Goal: Information Seeking & Learning: Learn about a topic

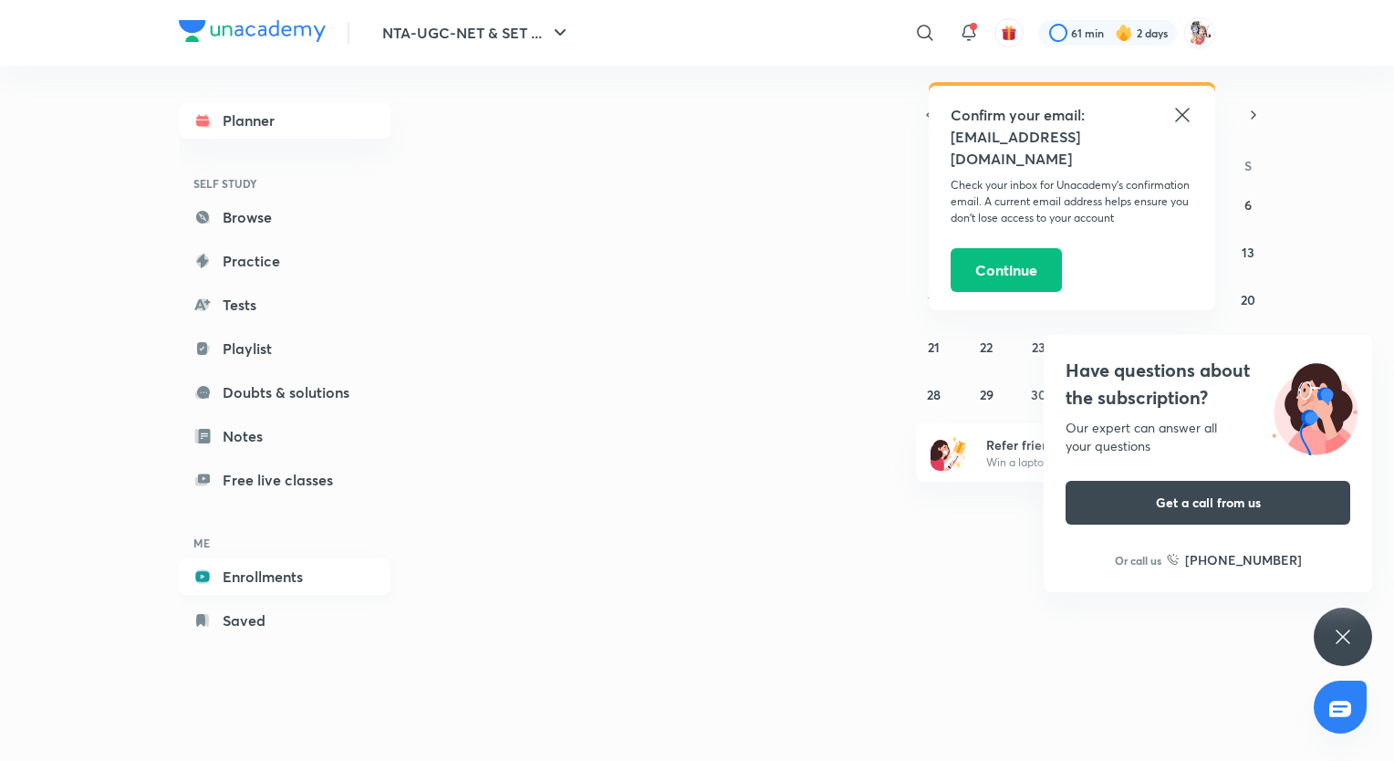
click at [280, 575] on link "Enrollments" at bounding box center [285, 576] width 212 height 36
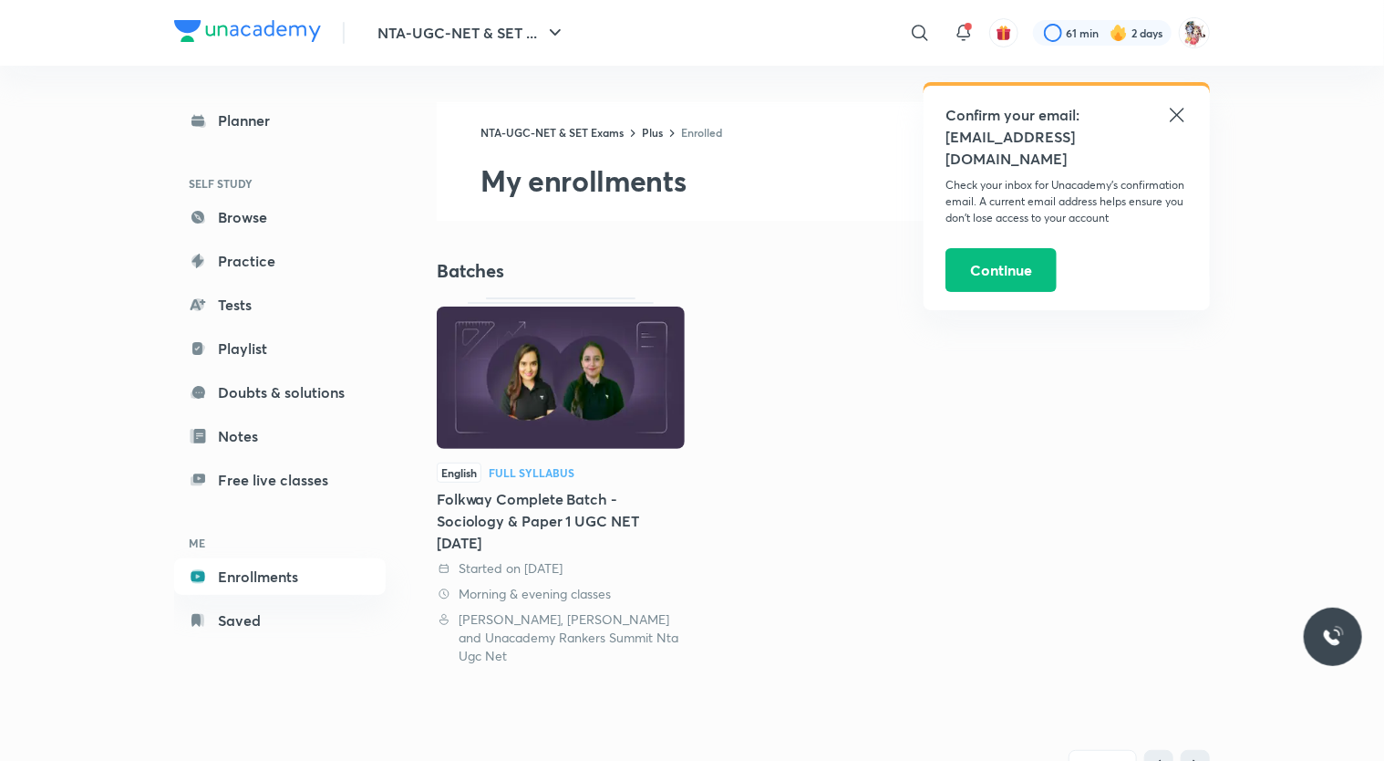
click at [548, 476] on div "Full Syllabus" at bounding box center [532, 472] width 86 height 11
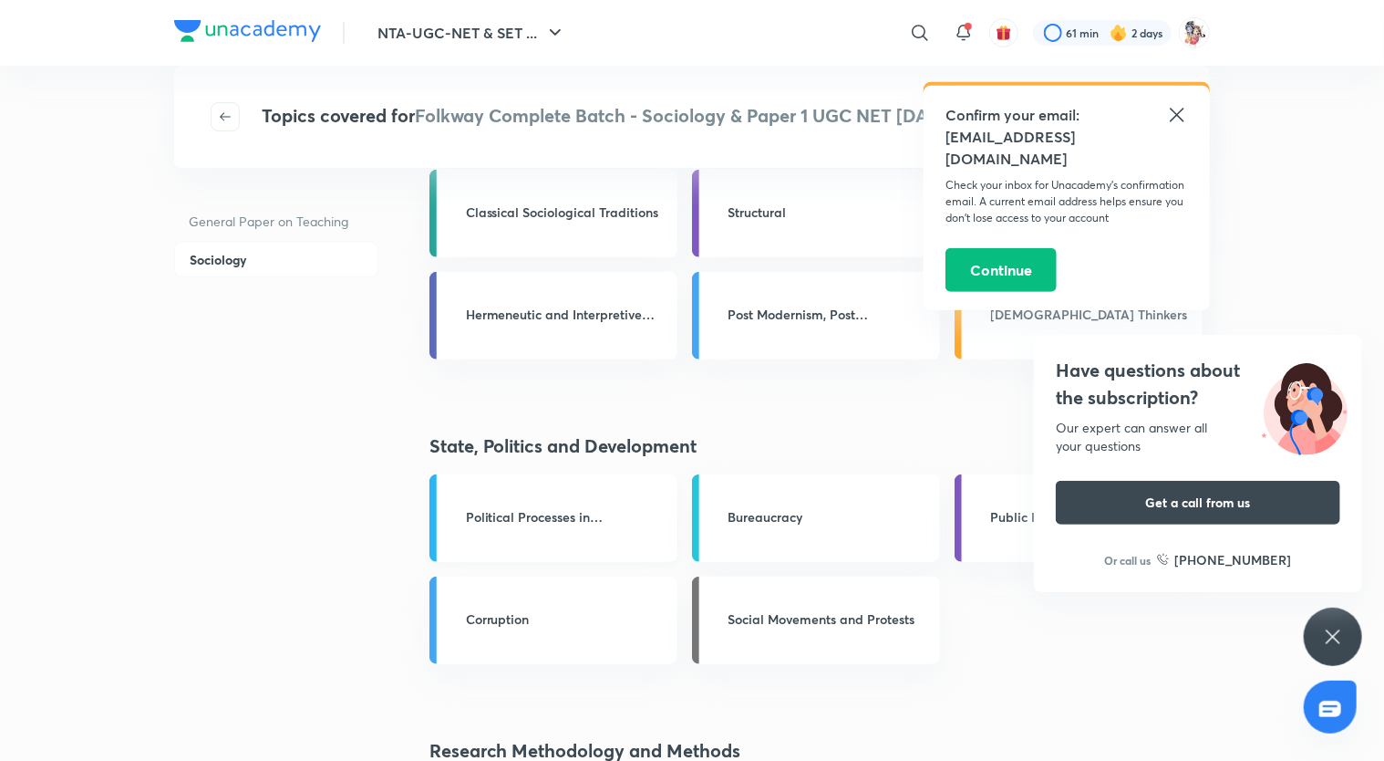
click at [649, 531] on link "Political Processes in [GEOGRAPHIC_DATA]" at bounding box center [554, 518] width 248 height 88
click at [649, 531] on link "Political Processes in India" at bounding box center [554, 518] width 248 height 88
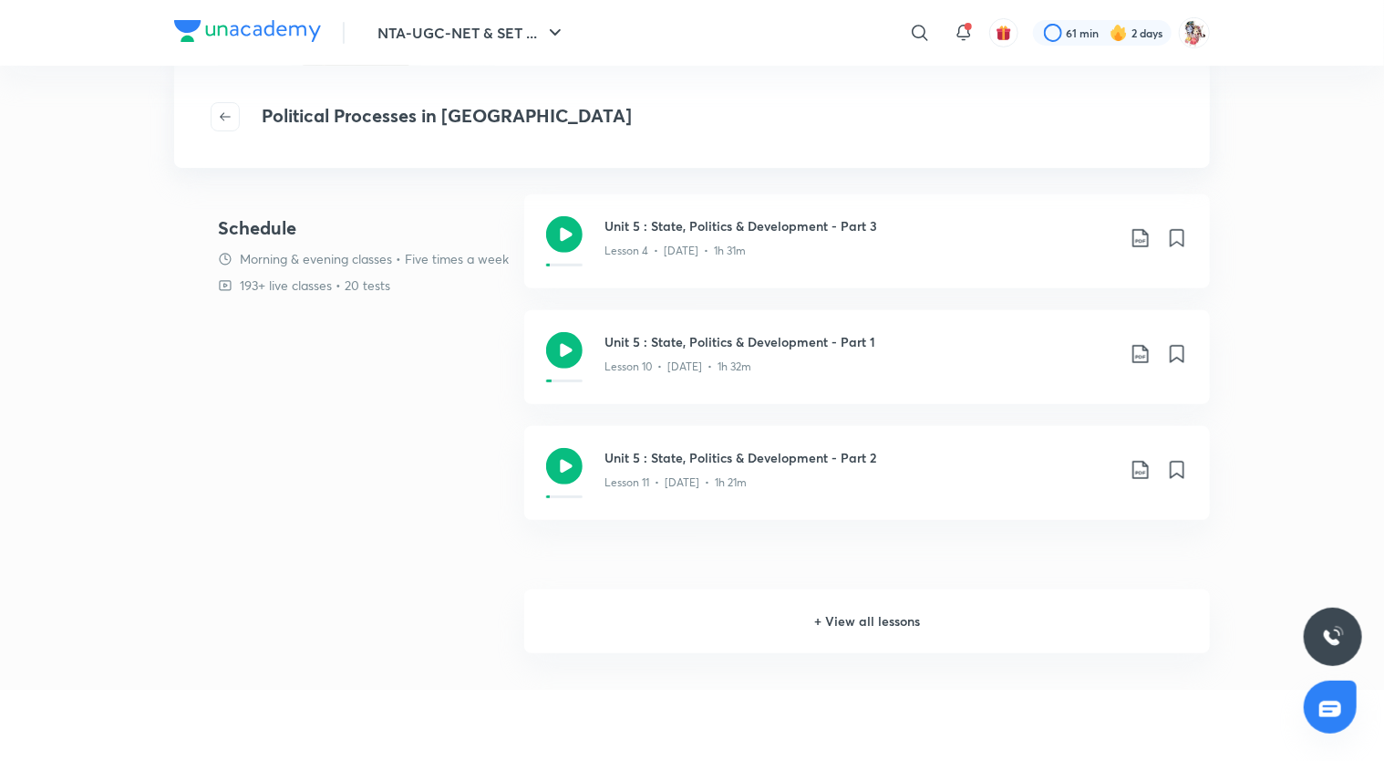
scroll to position [291, 0]
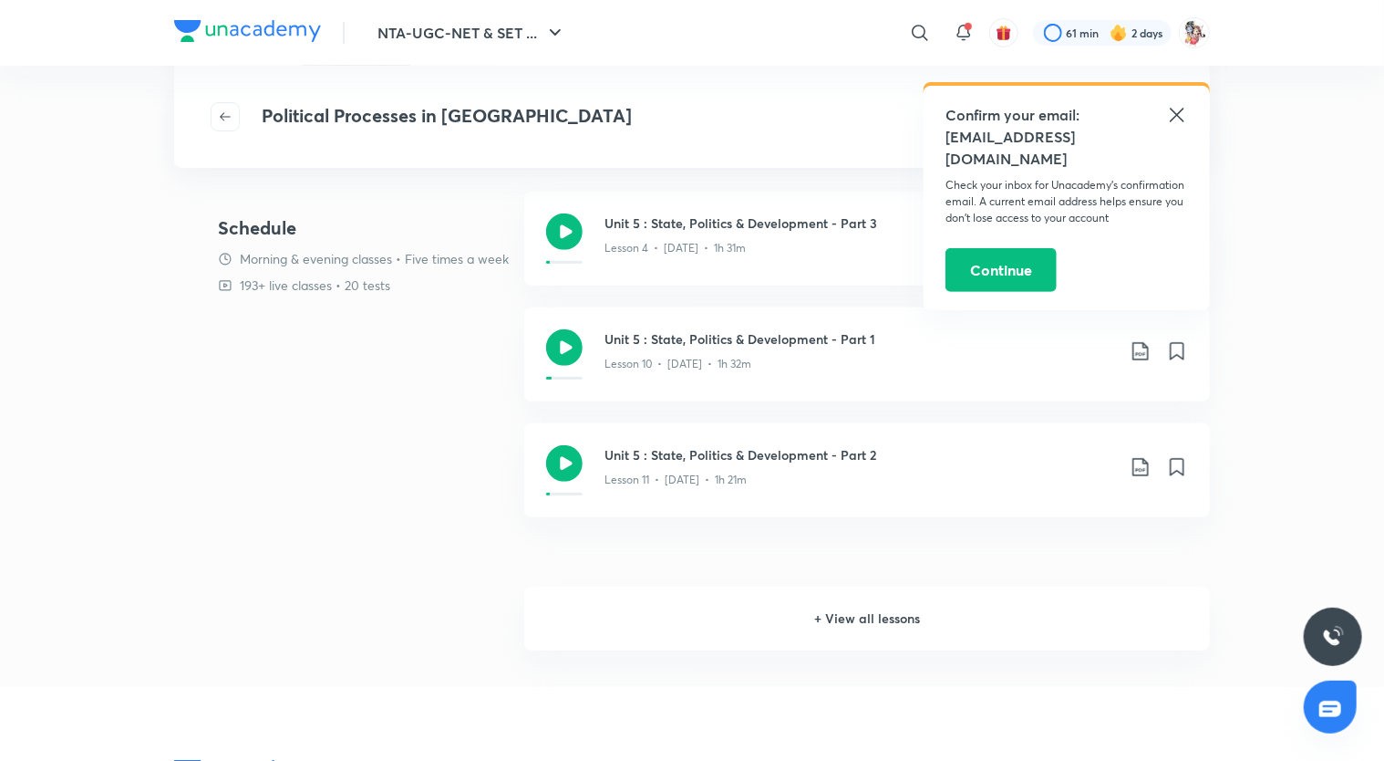
click at [855, 618] on h6 "+ View all lessons" at bounding box center [867, 618] width 686 height 64
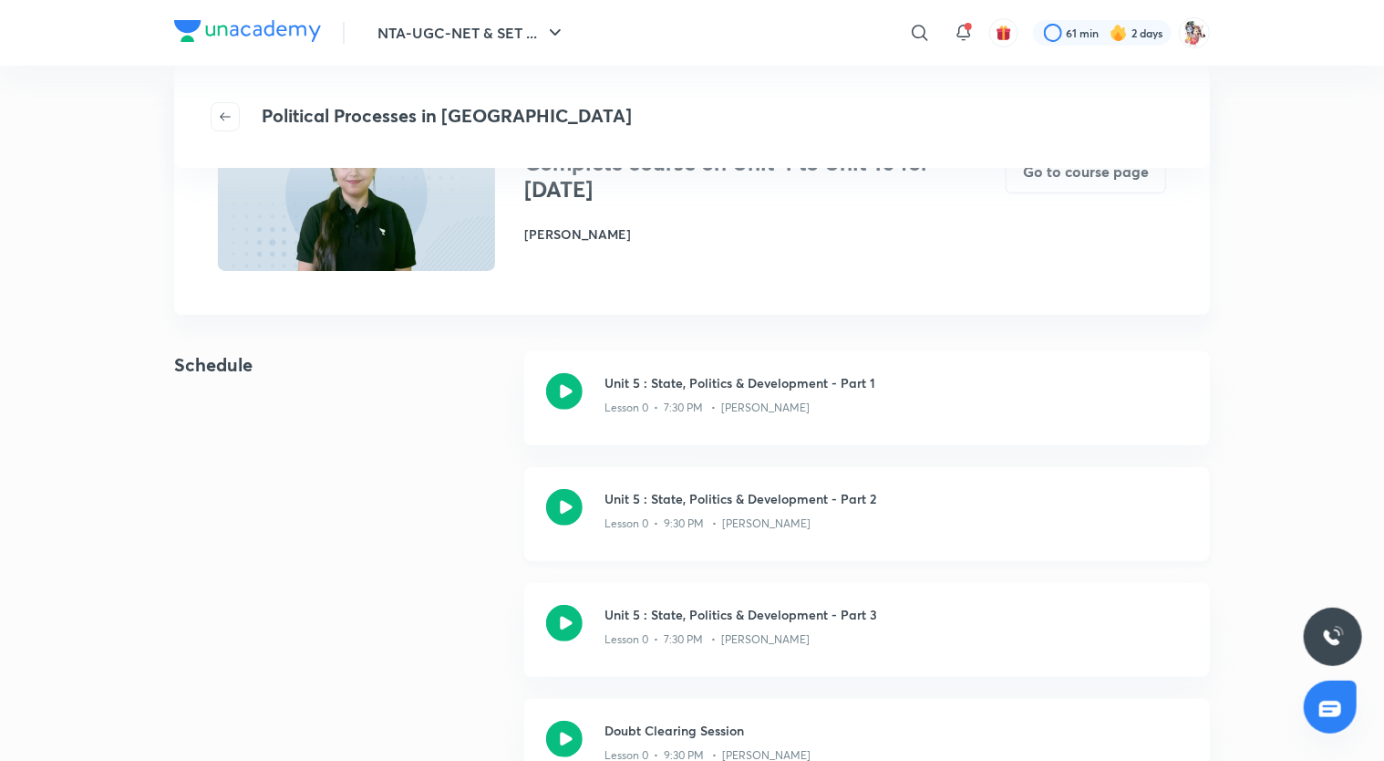
scroll to position [157, 0]
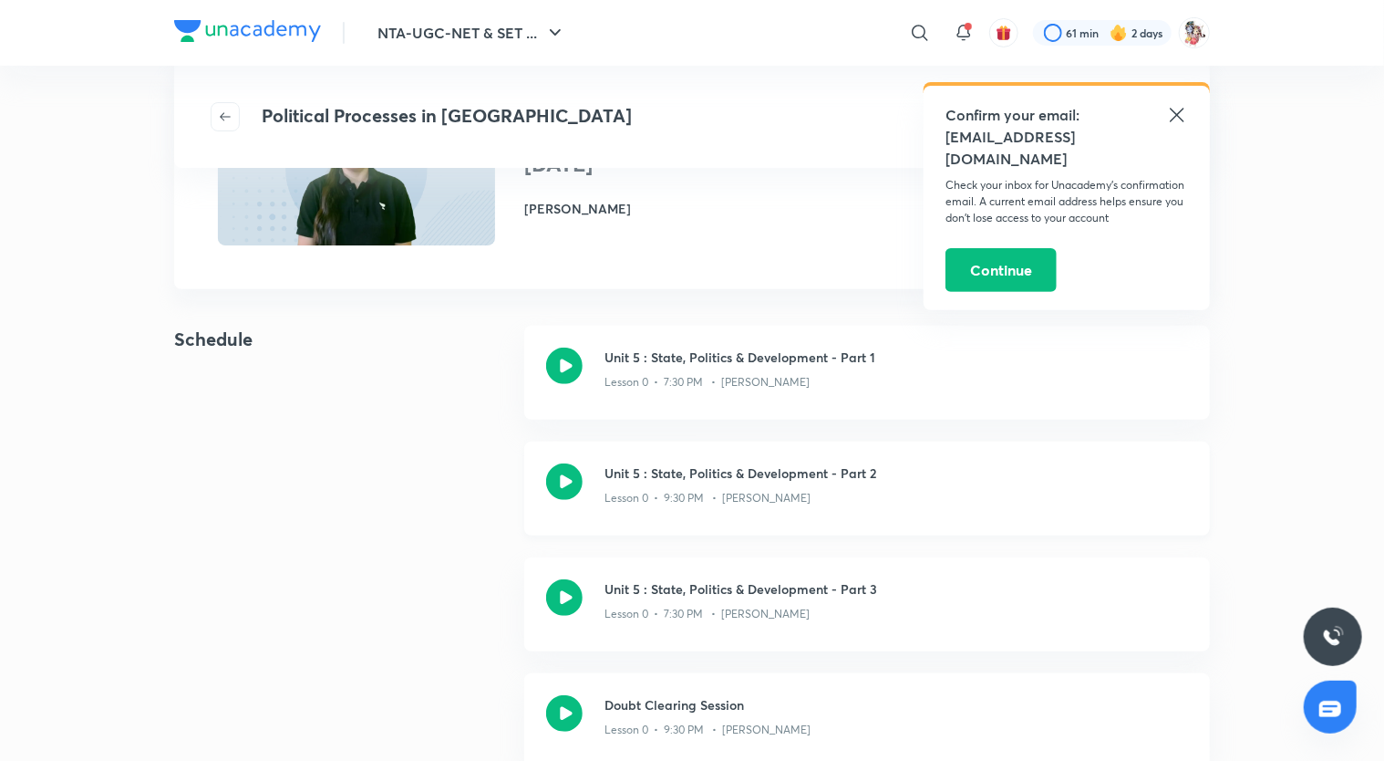
click at [776, 504] on p "Lesson 0 • 9:30 PM • Antara Chakrabarty" at bounding box center [708, 498] width 206 height 16
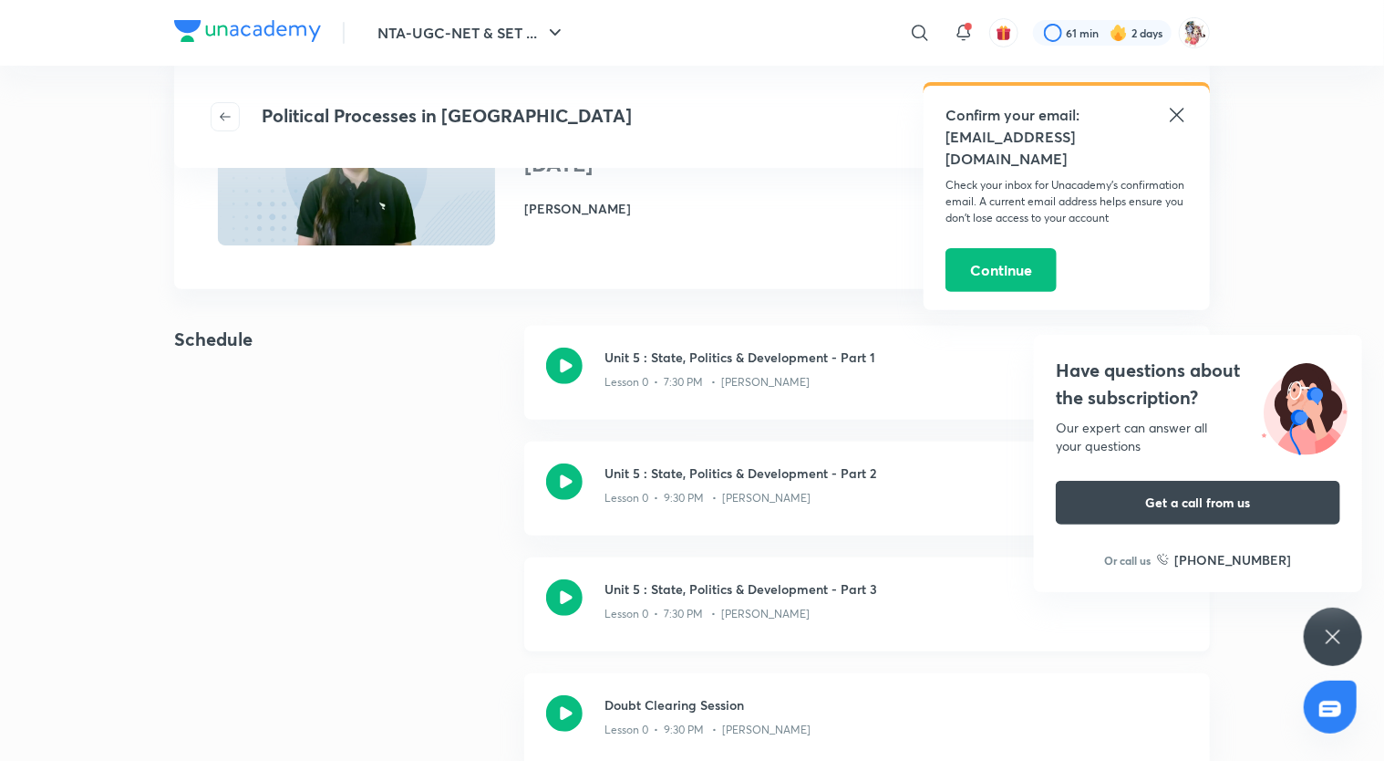
click at [762, 588] on h3 "Unit 5 : State, Politics & Development - Part 3" at bounding box center [897, 588] width 584 height 19
click at [573, 604] on icon at bounding box center [564, 597] width 36 height 36
click at [579, 596] on icon at bounding box center [564, 597] width 36 height 36
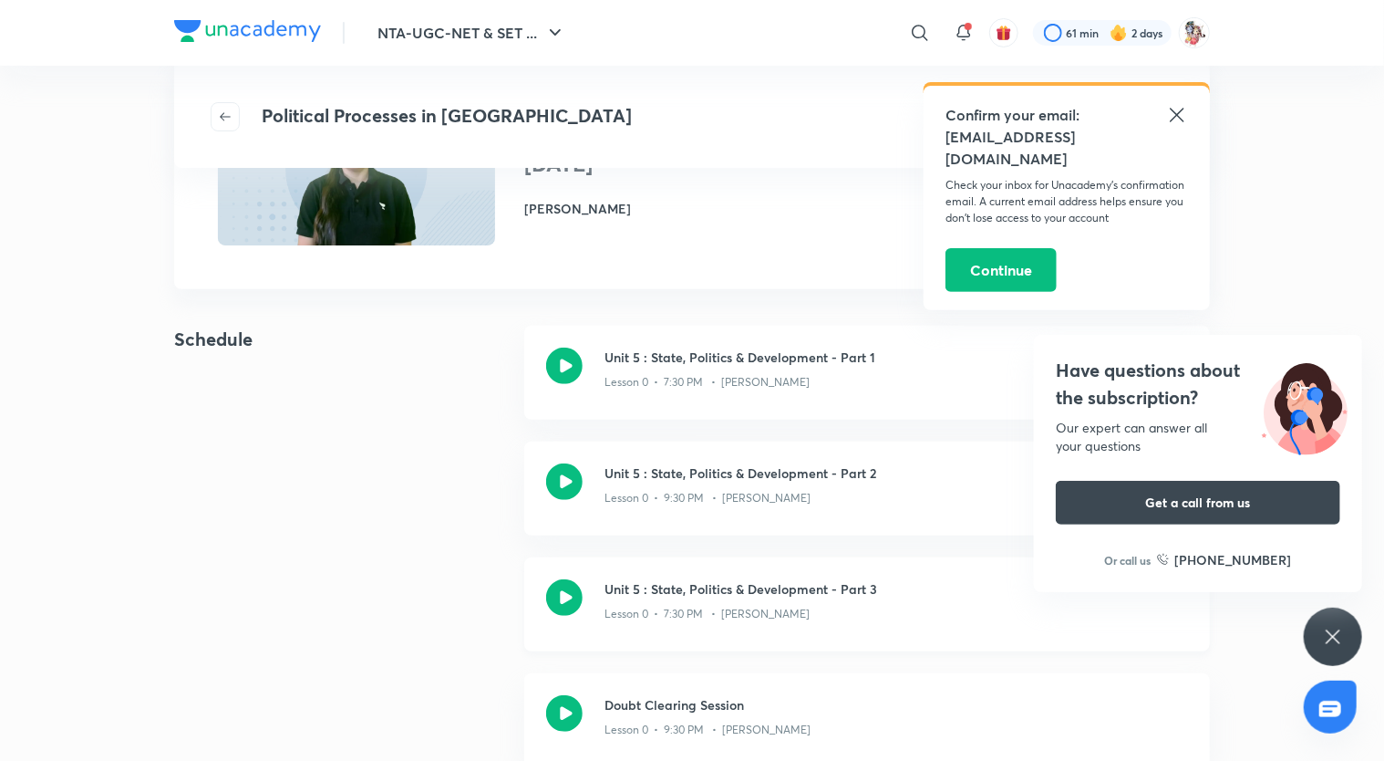
click at [579, 596] on icon at bounding box center [564, 597] width 36 height 36
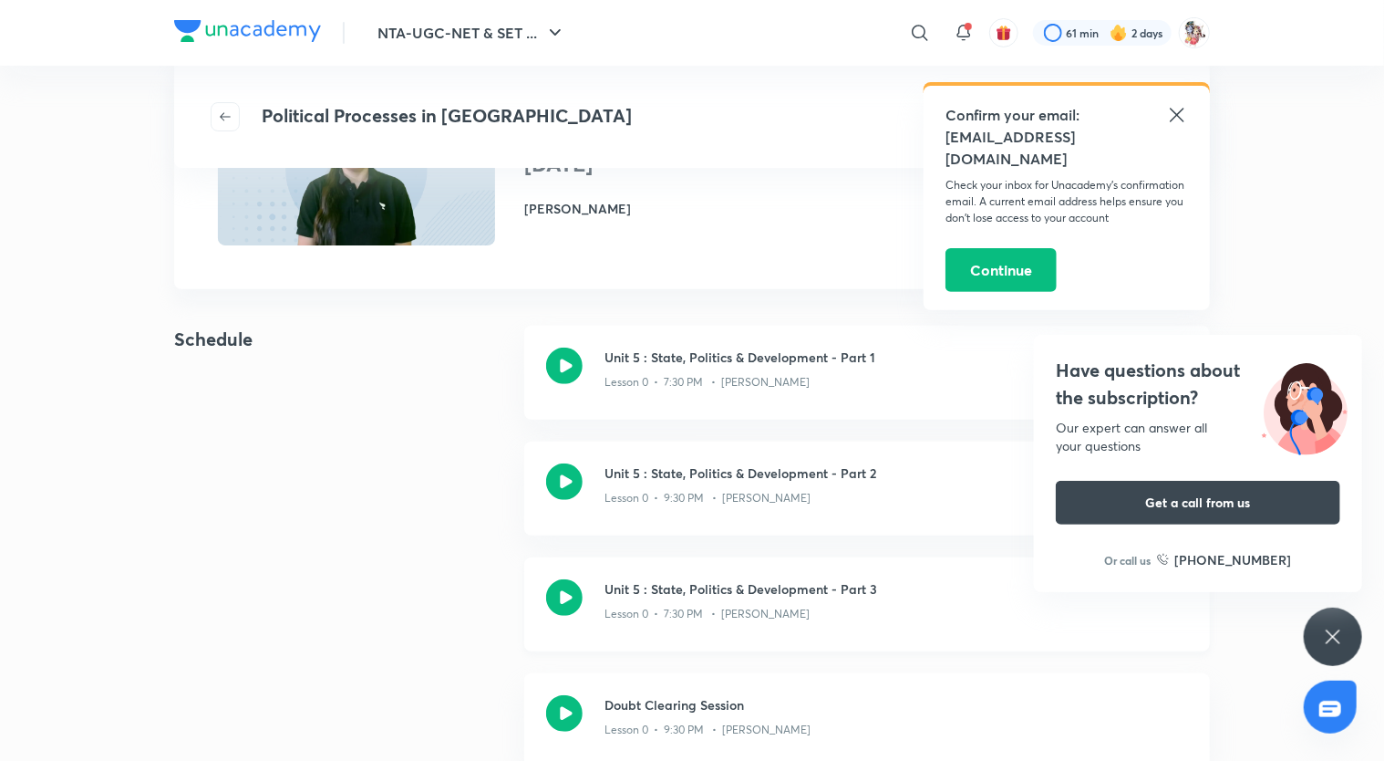
click at [573, 599] on icon at bounding box center [564, 597] width 36 height 36
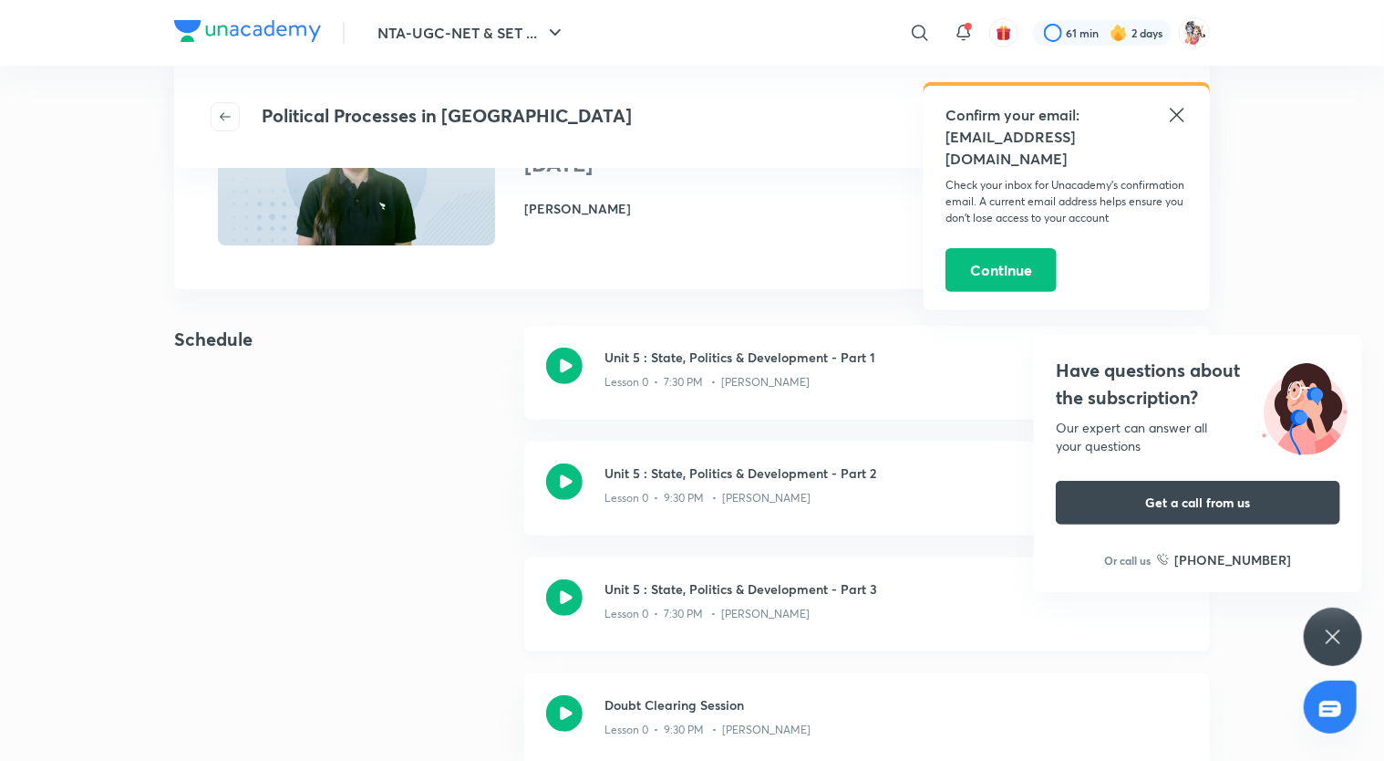
click at [573, 599] on icon at bounding box center [564, 597] width 36 height 36
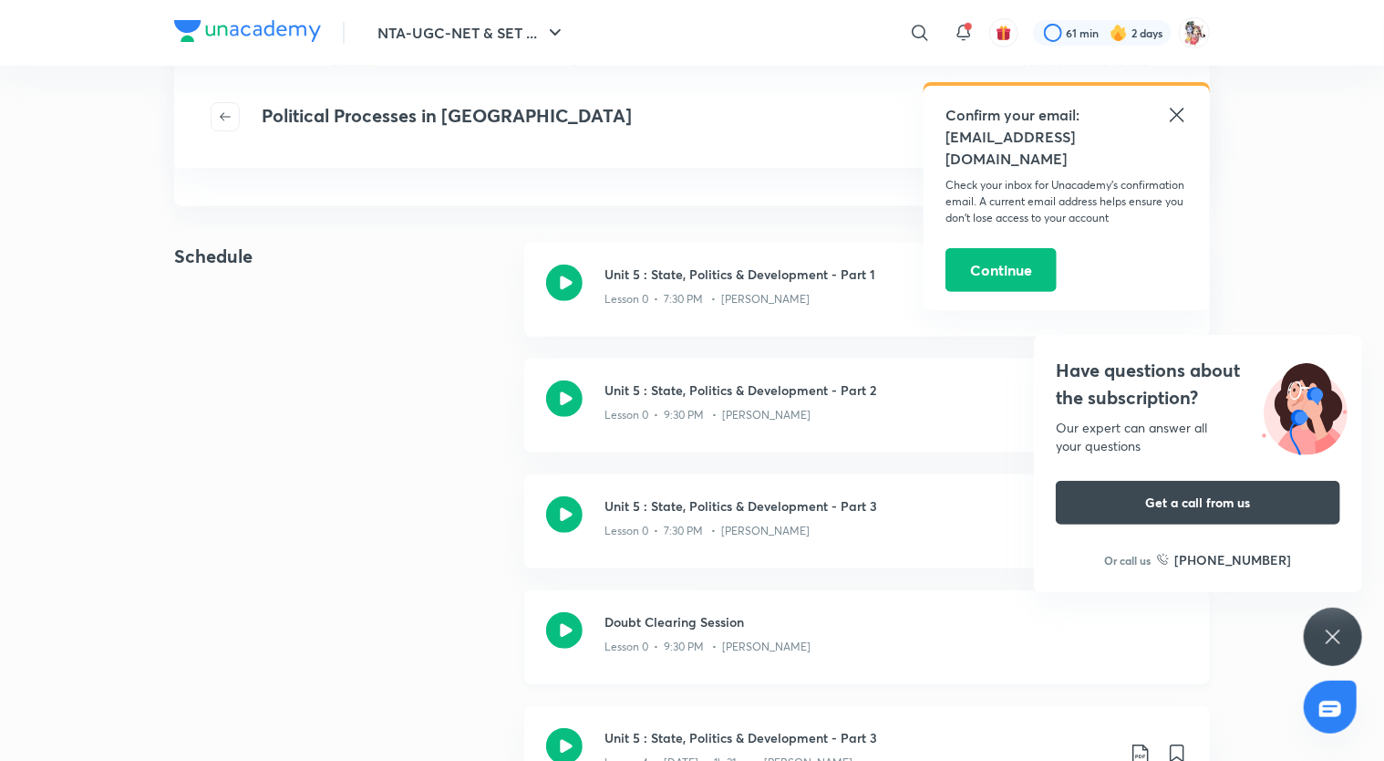
scroll to position [244, 0]
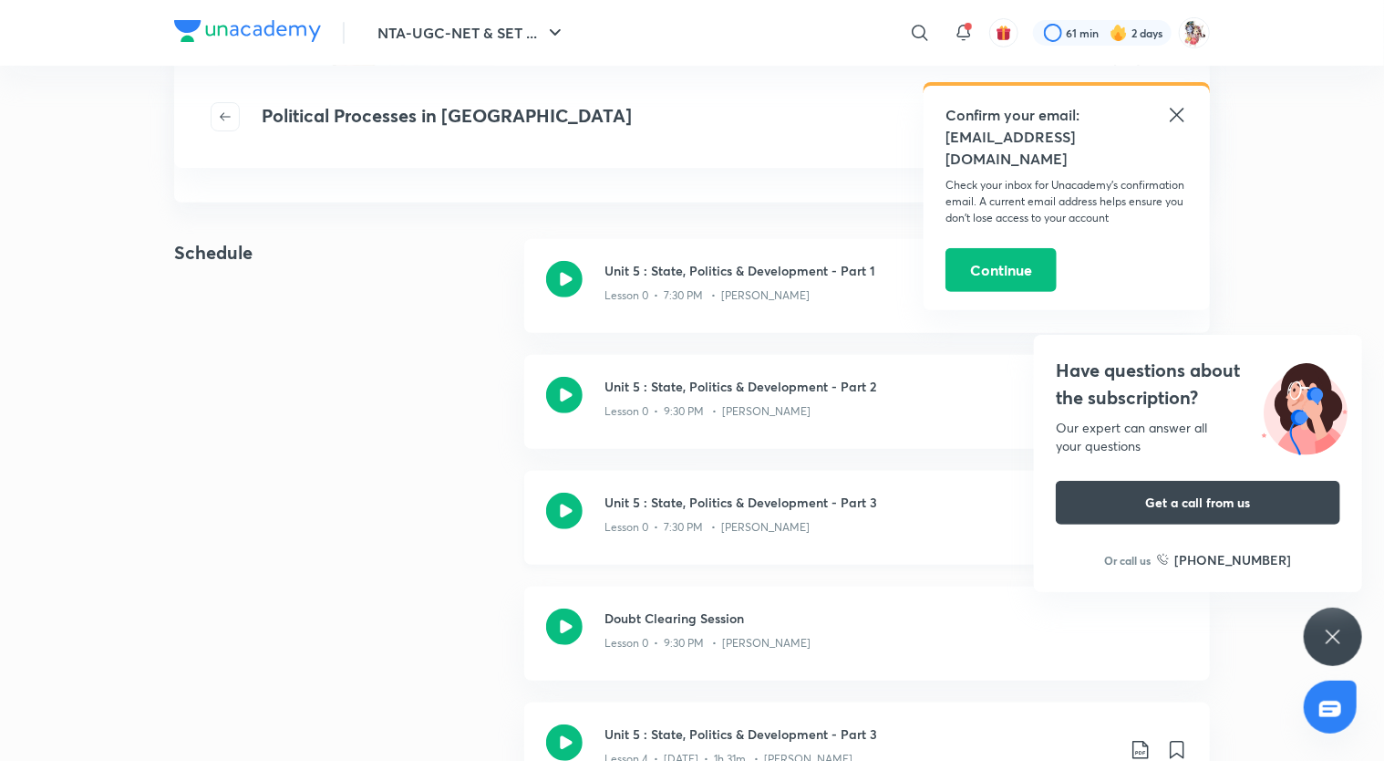
click at [550, 500] on icon at bounding box center [564, 510] width 36 height 36
click at [810, 533] on p "Lesson 0 • 7:30 PM • Antara Chakrabarty" at bounding box center [707, 527] width 205 height 16
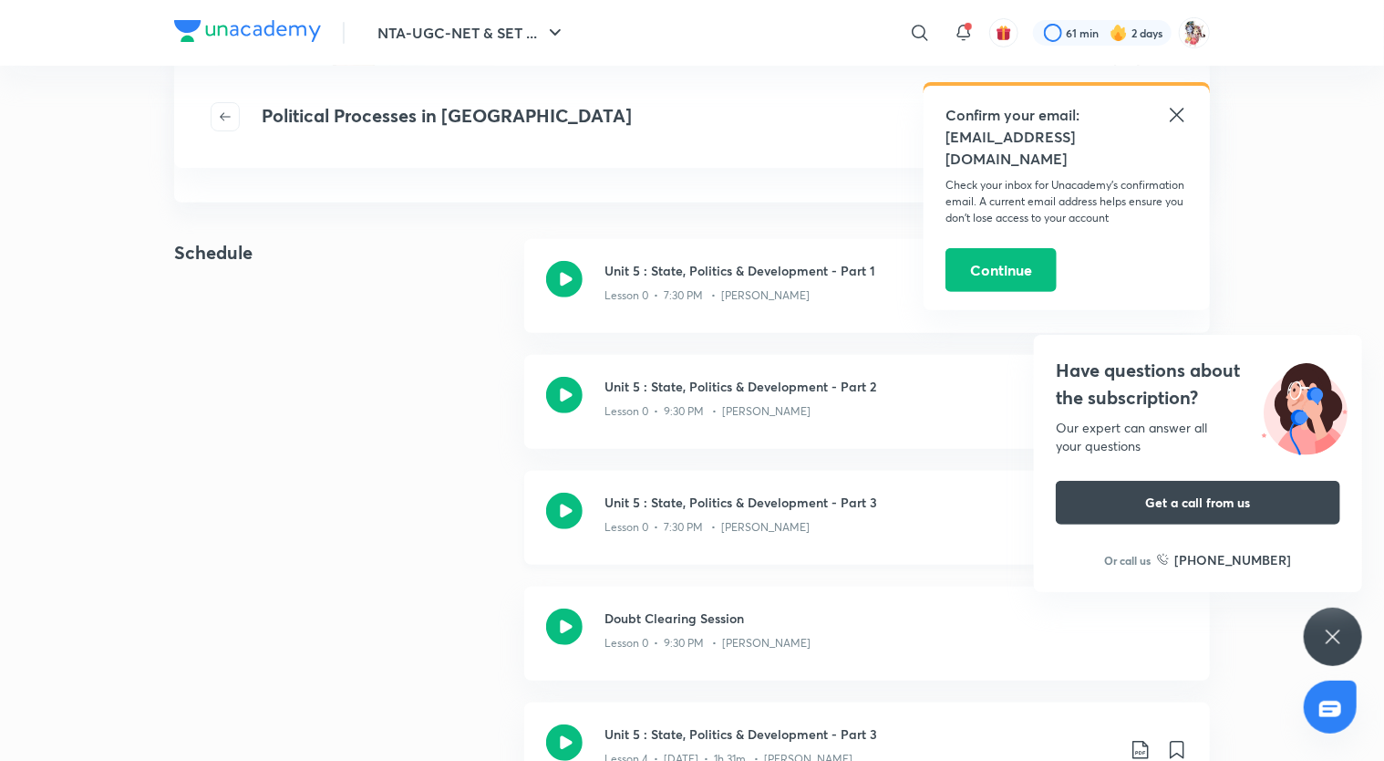
click at [810, 533] on p "Lesson 0 • 7:30 PM • Antara Chakrabarty" at bounding box center [707, 527] width 205 height 16
drag, startPoint x: 731, startPoint y: 489, endPoint x: 657, endPoint y: 516, distance: 78.8
click at [657, 516] on div "Lesson 0 • 7:30 PM • Antara Chakrabarty" at bounding box center [897, 524] width 584 height 24
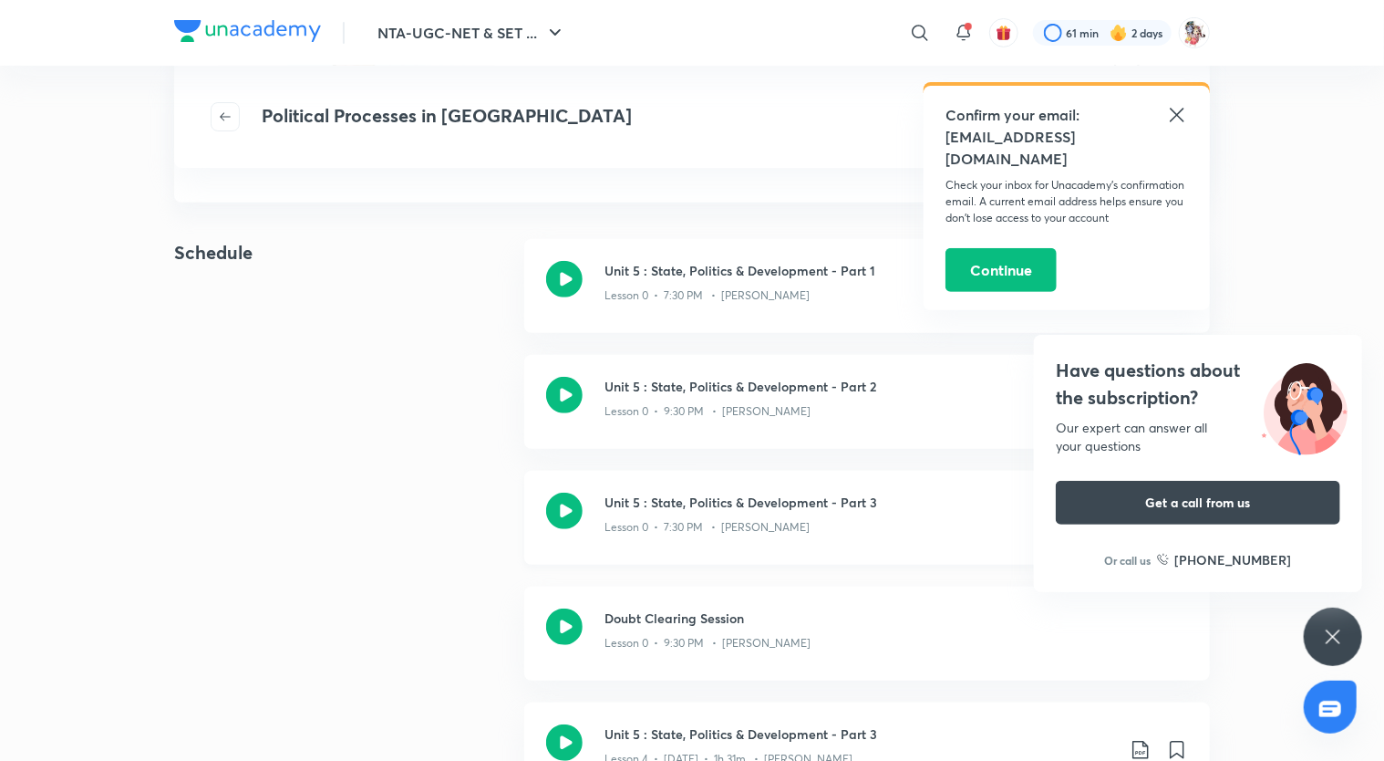
click at [657, 516] on div "Lesson 0 • 7:30 PM • Antara Chakrabarty" at bounding box center [897, 524] width 584 height 24
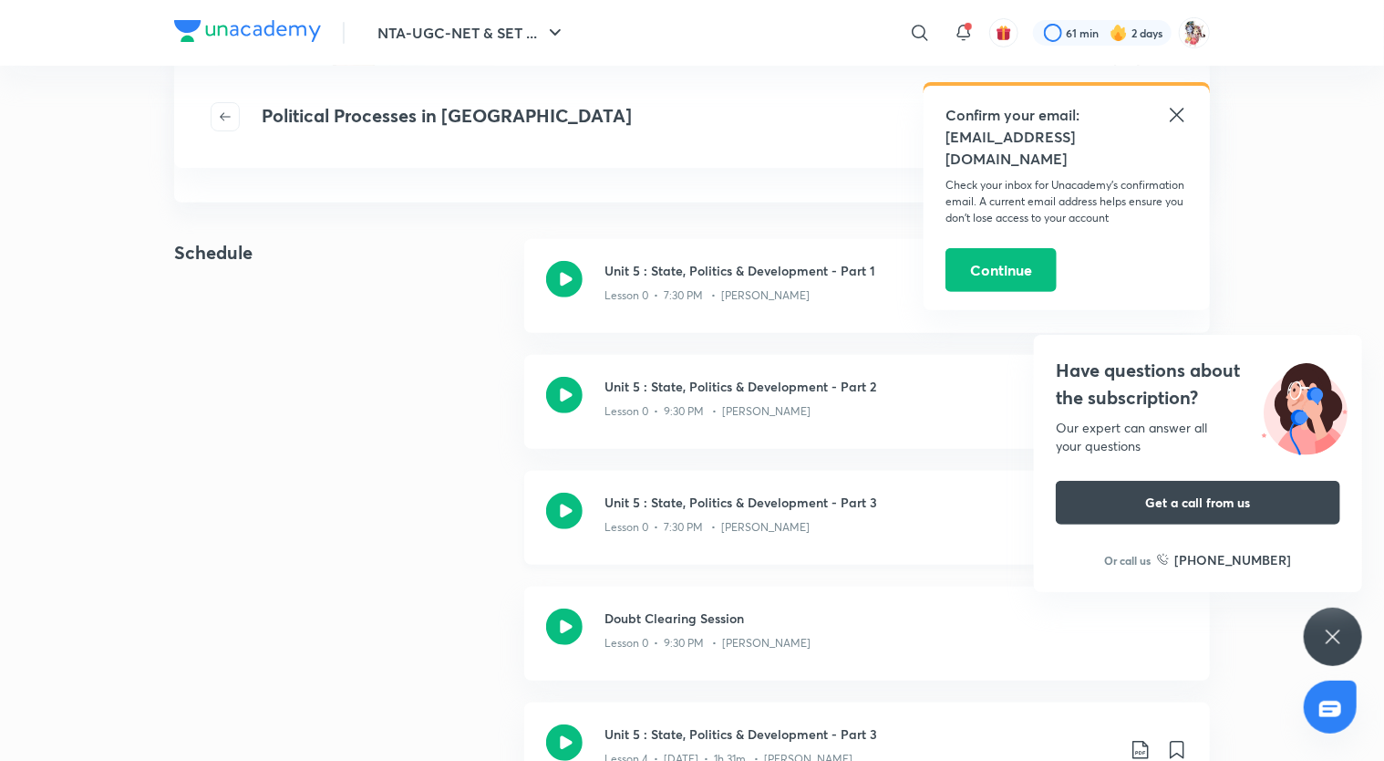
click at [657, 516] on div "Lesson 0 • 7:30 PM • Antara Chakrabarty" at bounding box center [897, 524] width 584 height 24
drag, startPoint x: 657, startPoint y: 516, endPoint x: 373, endPoint y: 538, distance: 284.5
click at [373, 538] on div "Schedule Unit 5 : State, Politics & Development - Part 1 Lesson 0 • 7:30 PM • A…" at bounding box center [692, 760] width 1036 height 1042
click at [562, 498] on icon at bounding box center [564, 510] width 36 height 36
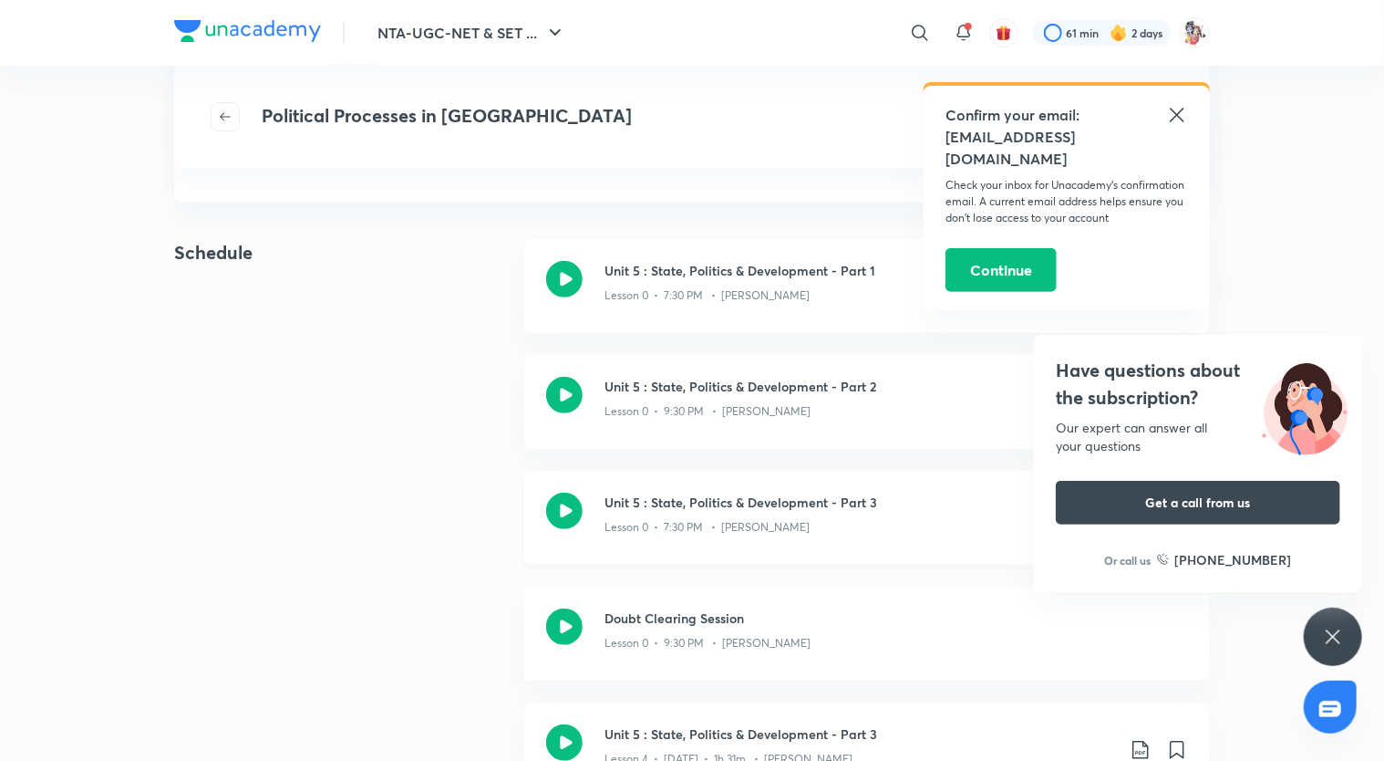
click at [562, 498] on icon at bounding box center [564, 510] width 36 height 36
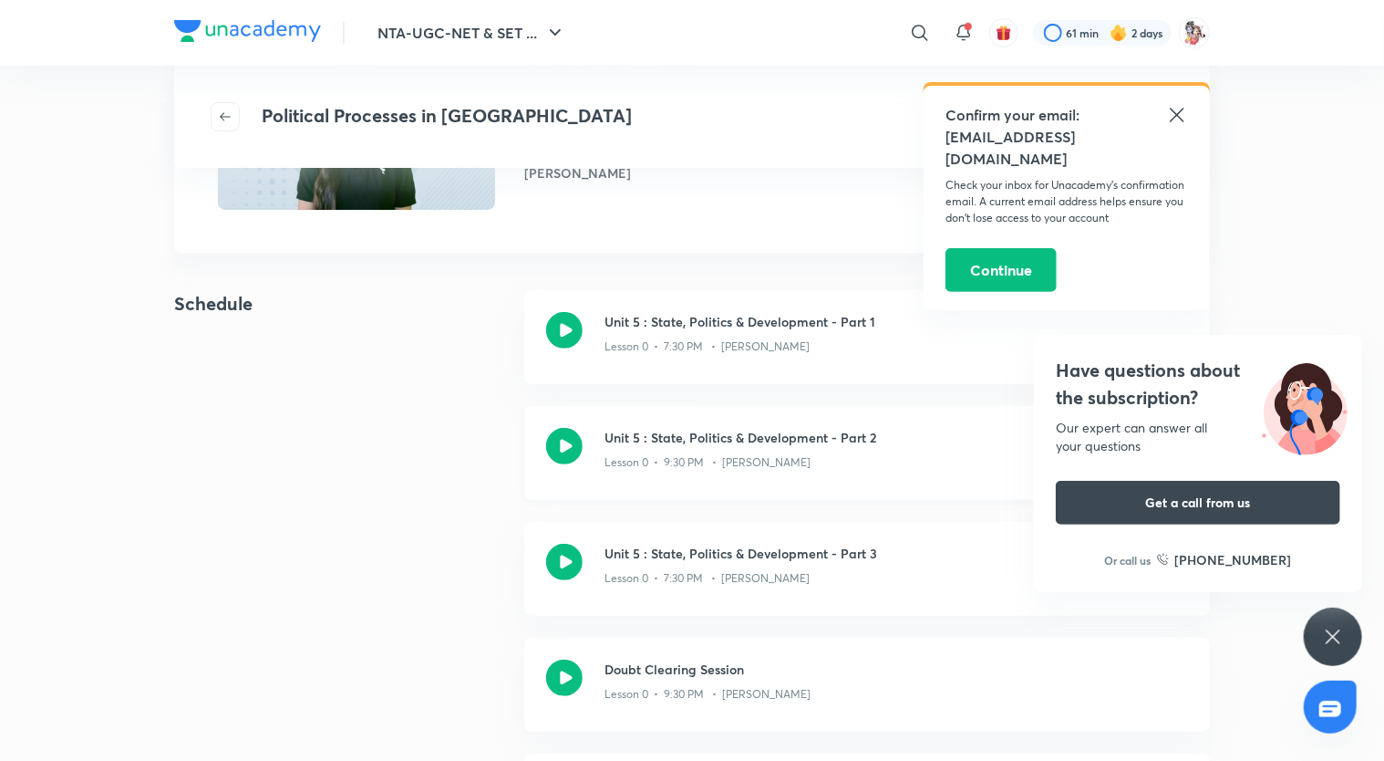
scroll to position [197, 0]
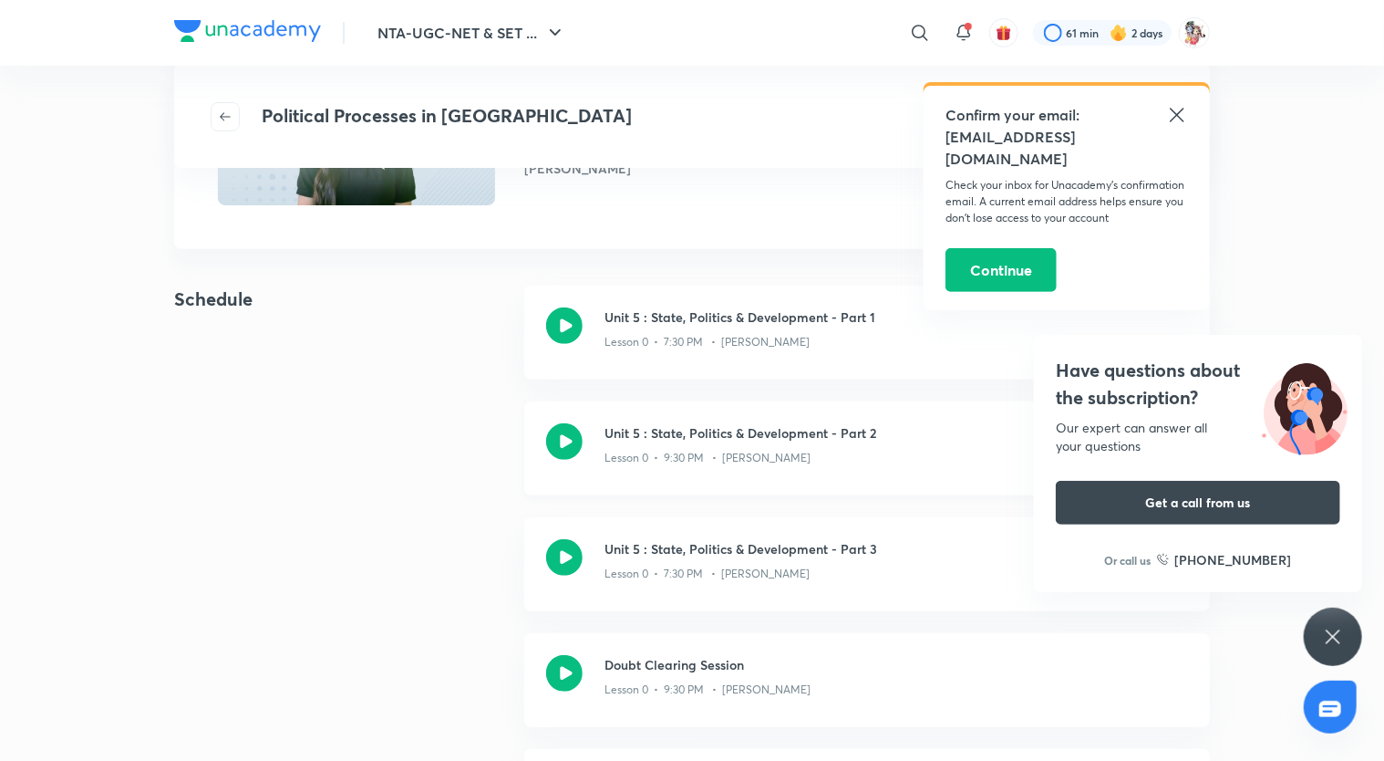
click at [565, 446] on icon at bounding box center [564, 441] width 36 height 36
click at [573, 569] on icon at bounding box center [564, 557] width 36 height 36
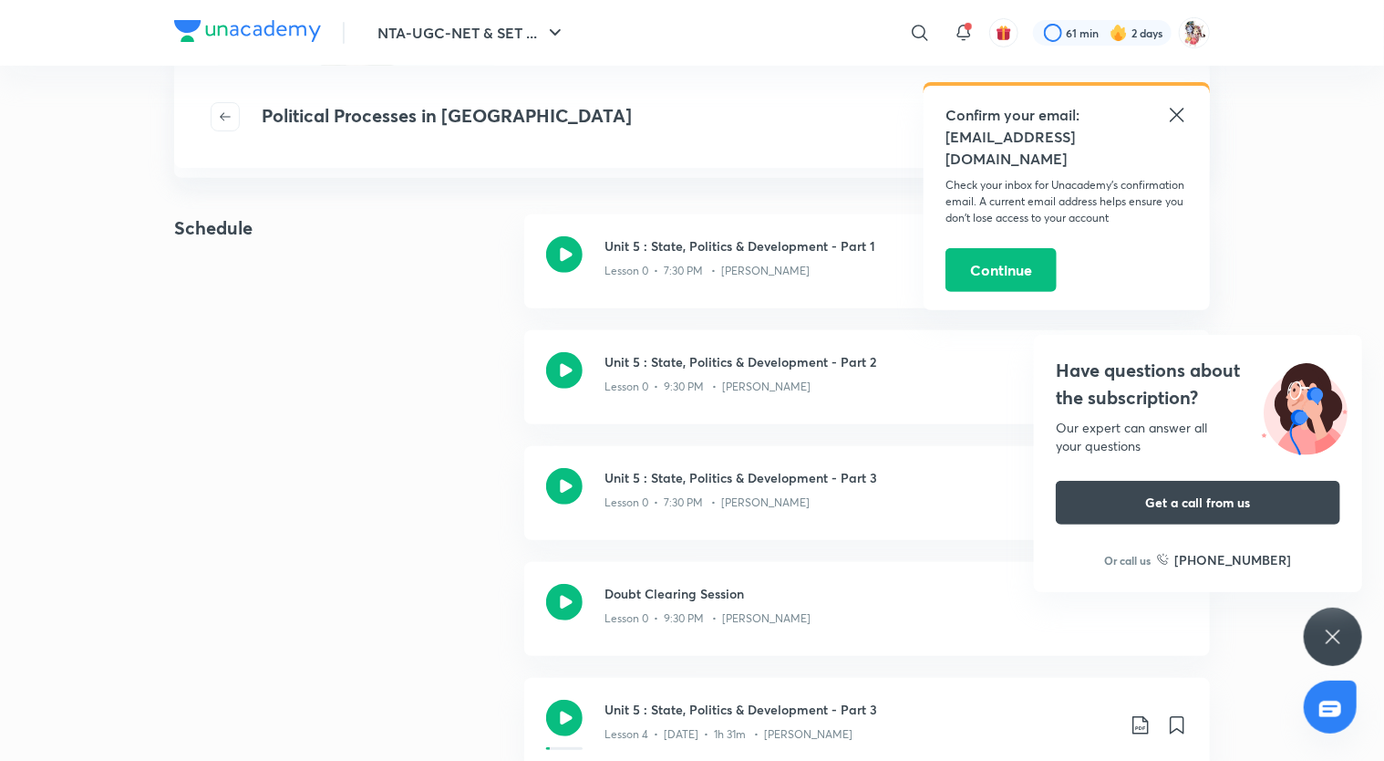
scroll to position [266, 0]
click at [569, 480] on icon at bounding box center [564, 488] width 36 height 36
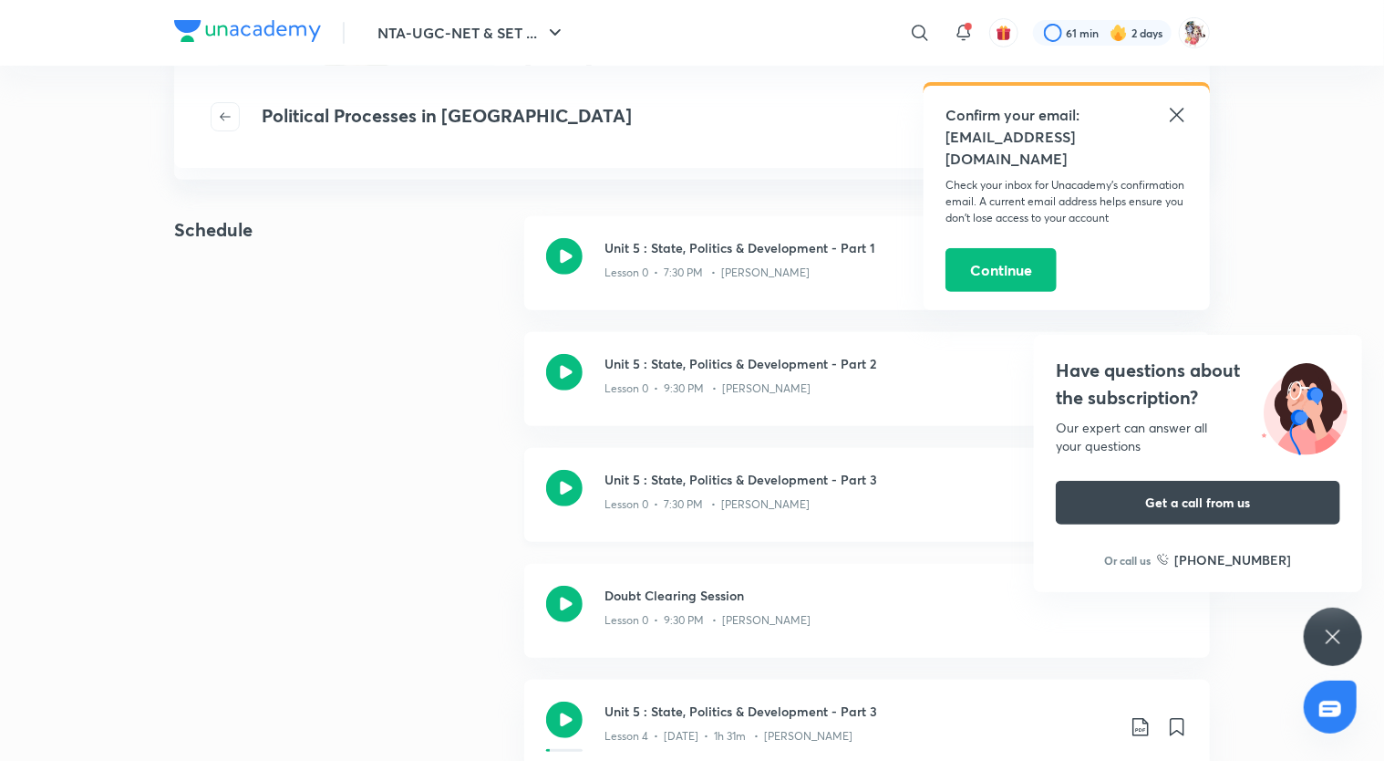
click at [569, 480] on icon at bounding box center [564, 488] width 36 height 36
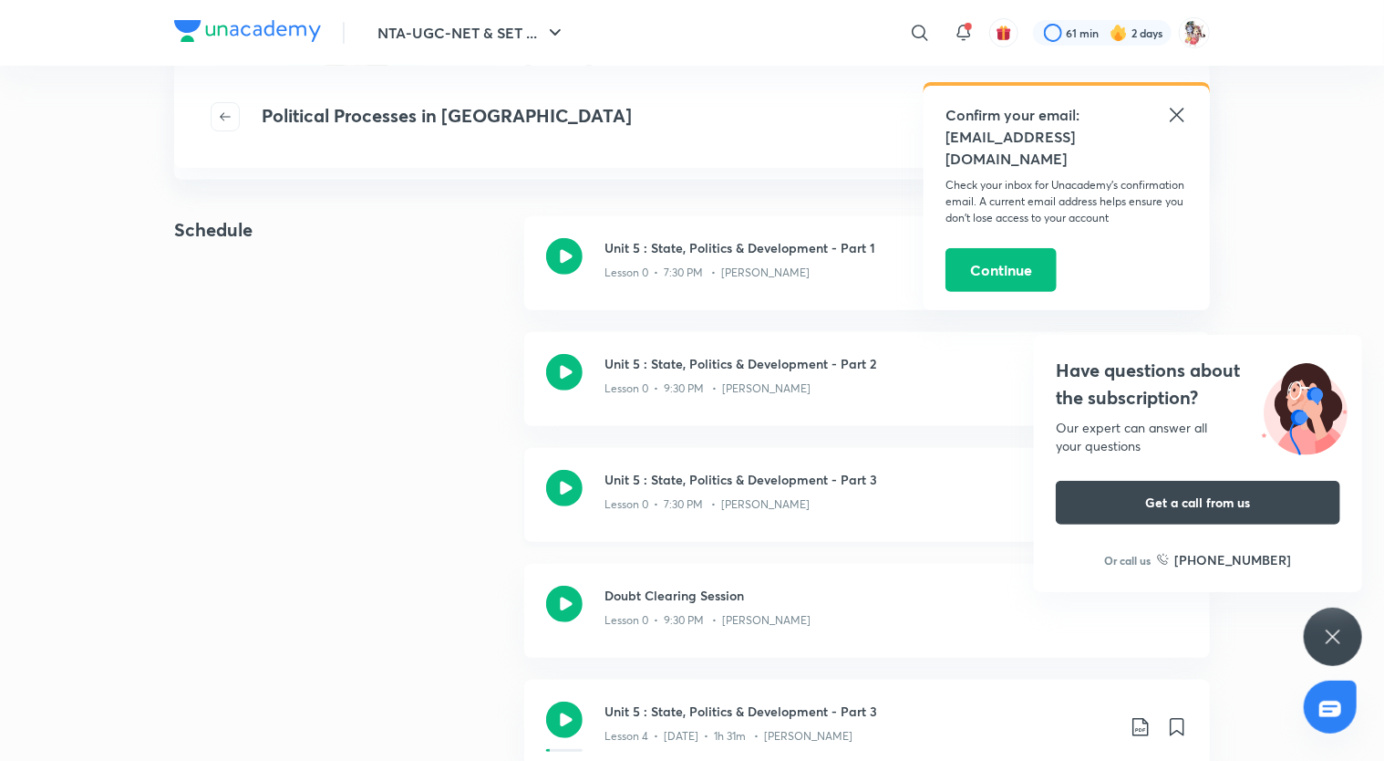
click at [569, 480] on icon at bounding box center [564, 488] width 36 height 36
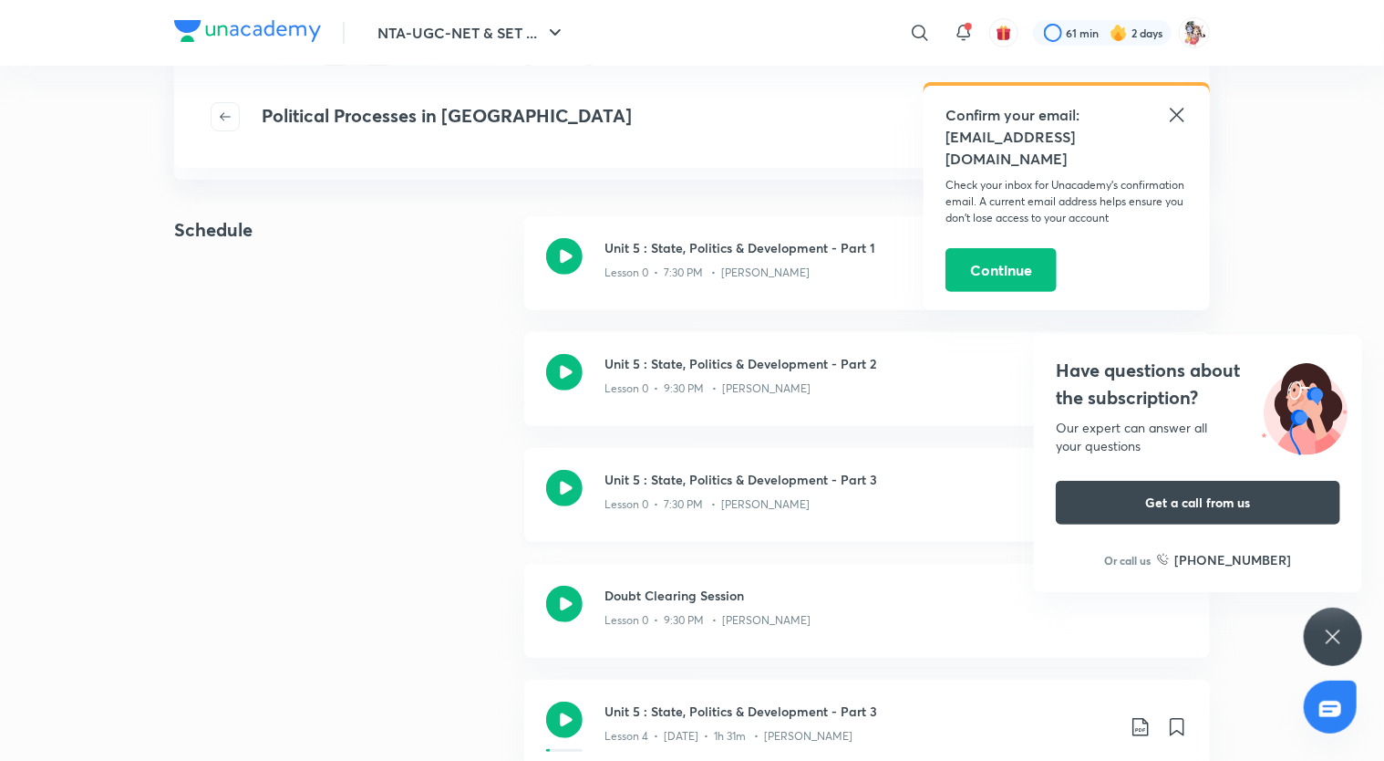
click at [569, 480] on icon at bounding box center [564, 488] width 36 height 36
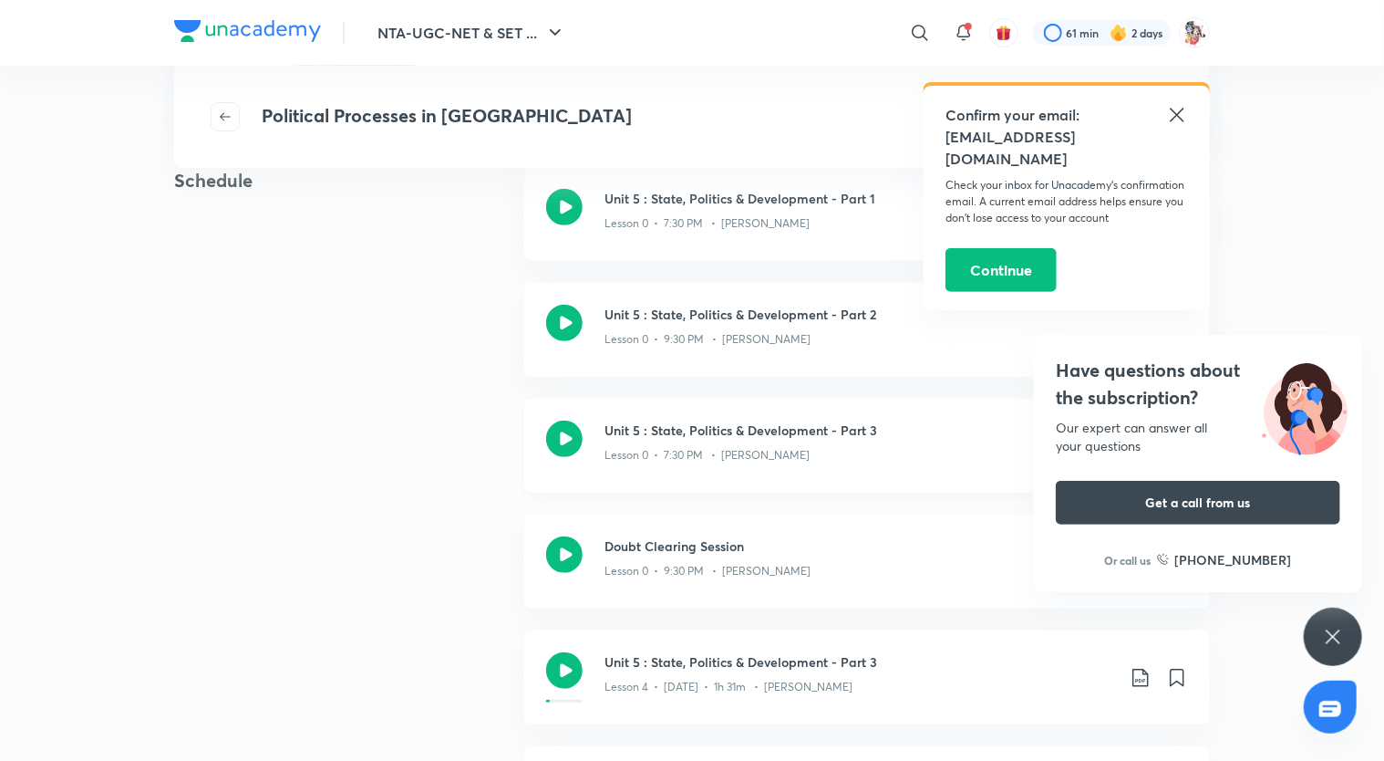
scroll to position [306, 0]
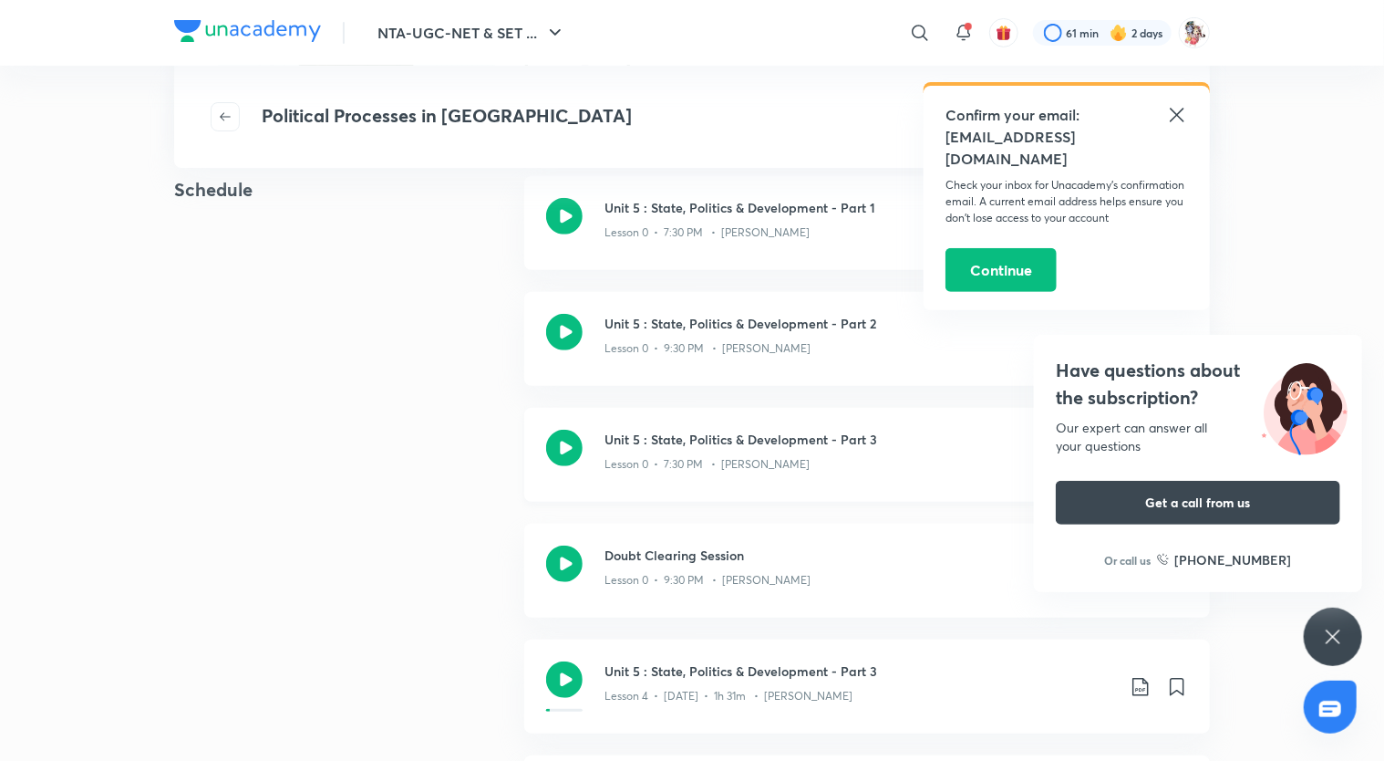
click at [565, 451] on icon at bounding box center [564, 448] width 36 height 36
click at [770, 541] on div "Doubt Clearing Session Lesson 0 • 9:30 PM • Antara Chakrabarty" at bounding box center [867, 570] width 686 height 94
click at [565, 347] on icon at bounding box center [564, 332] width 36 height 36
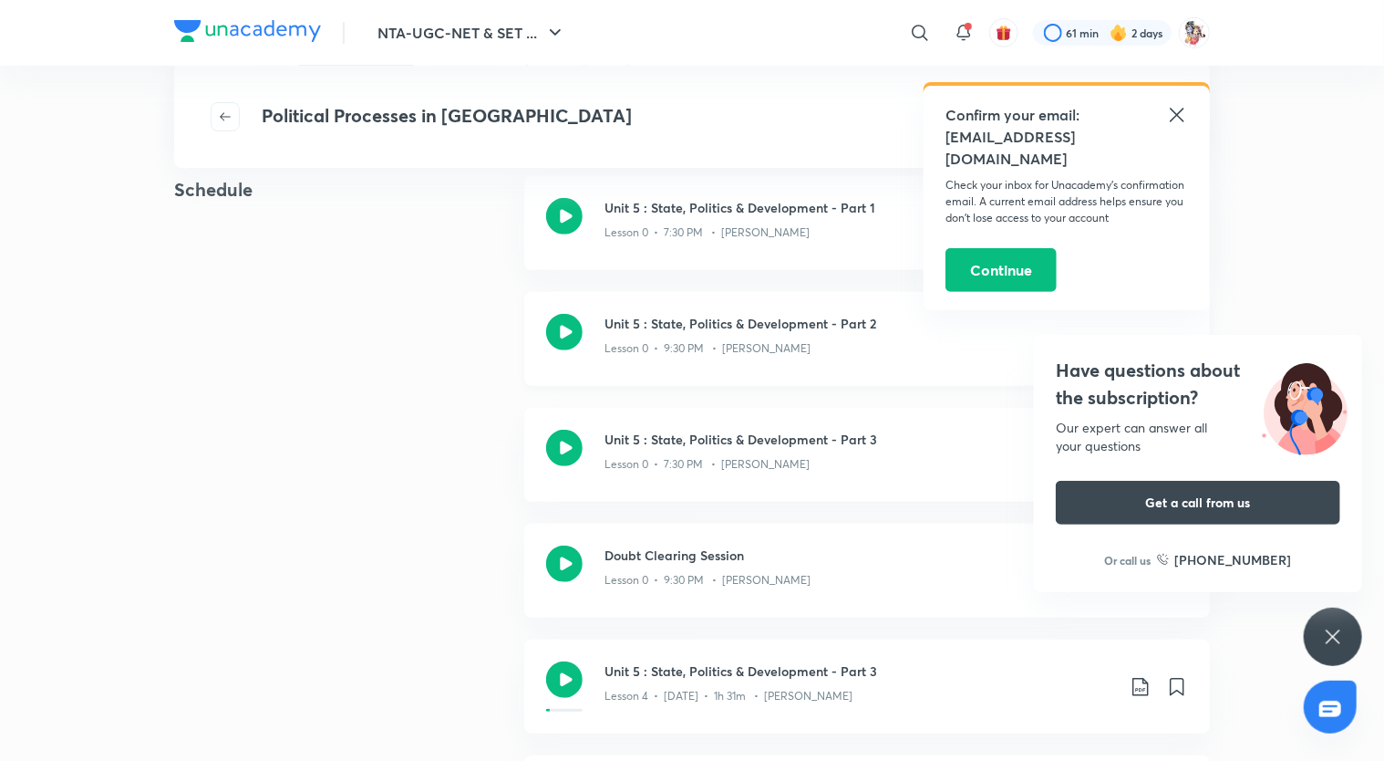
click at [565, 347] on icon at bounding box center [564, 332] width 36 height 36
click at [569, 451] on icon at bounding box center [564, 448] width 36 height 36
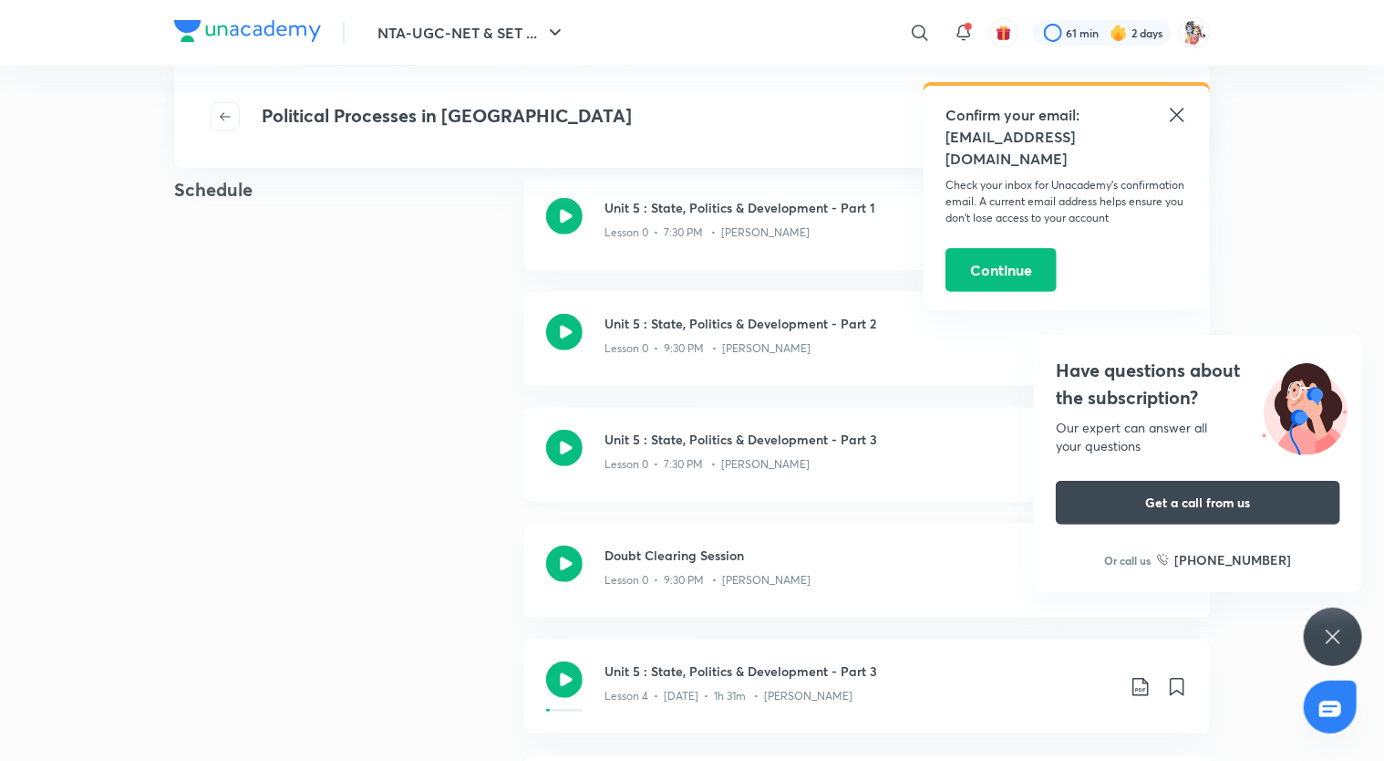
click at [569, 451] on icon at bounding box center [564, 448] width 36 height 36
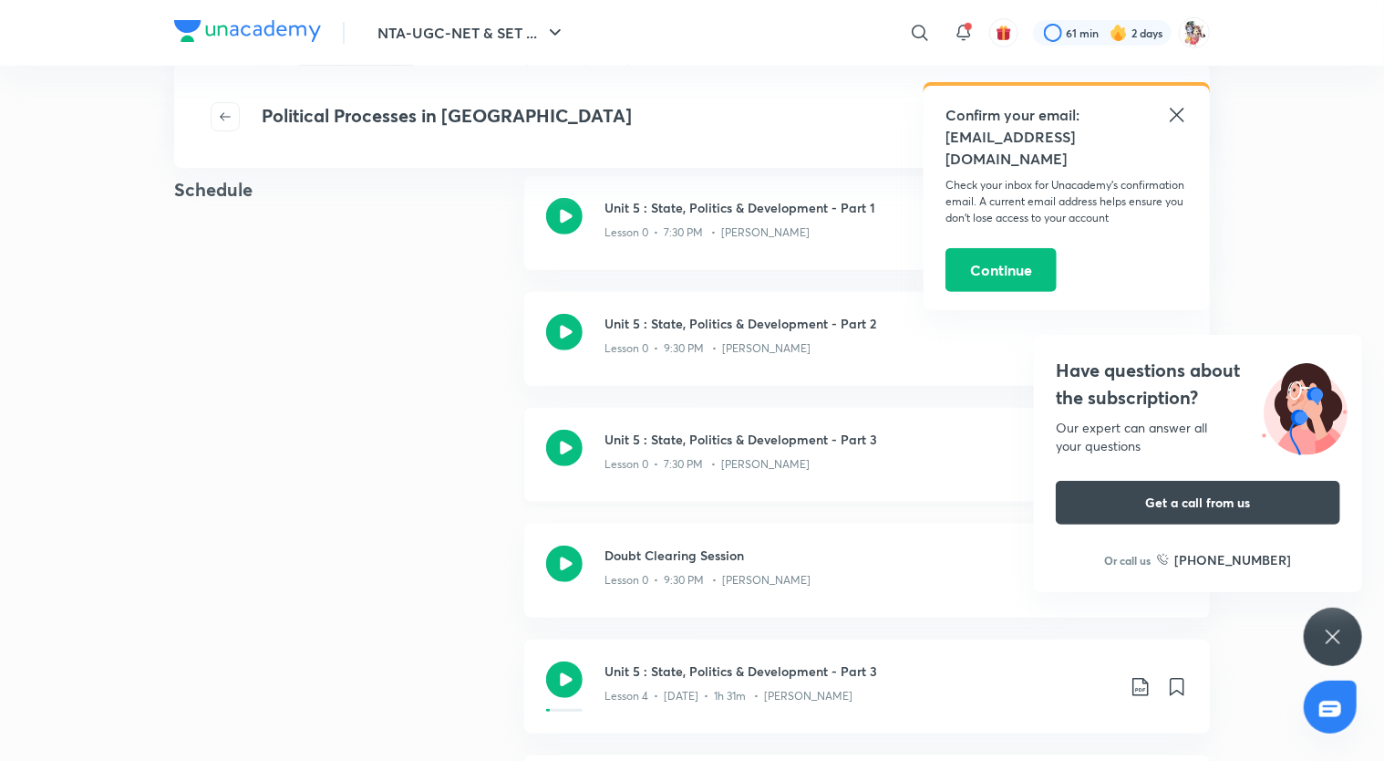
click at [569, 451] on icon at bounding box center [564, 448] width 36 height 36
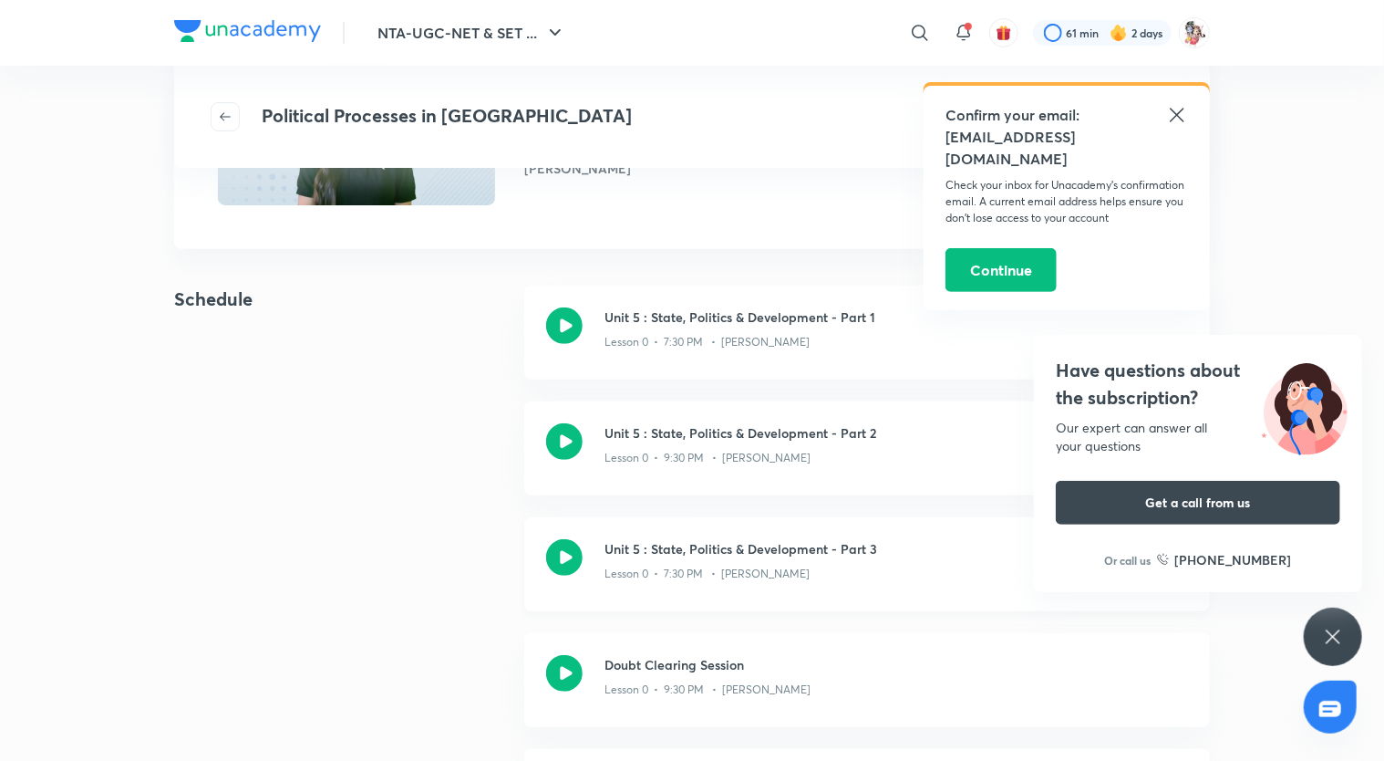
scroll to position [197, 0]
click at [223, 113] on icon "button" at bounding box center [225, 116] width 11 height 8
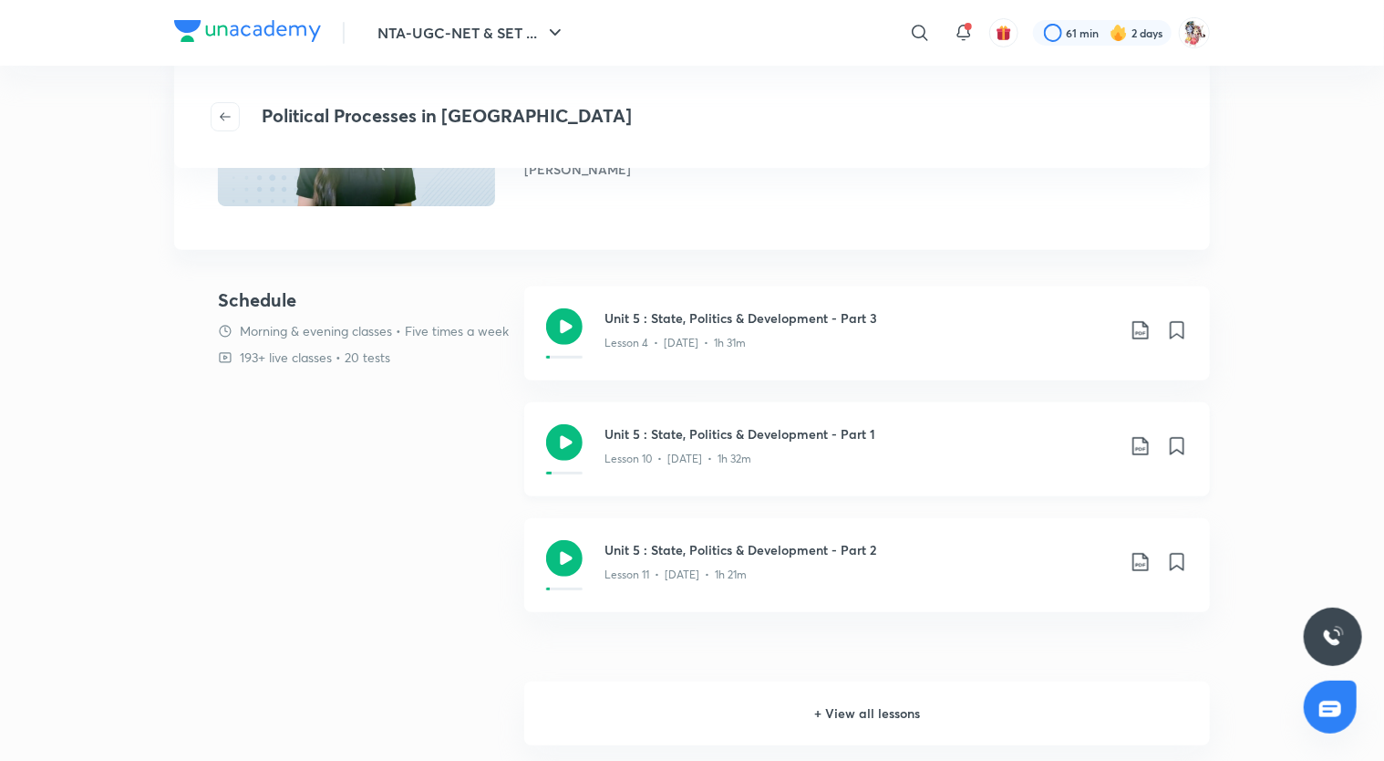
scroll to position [201, 0]
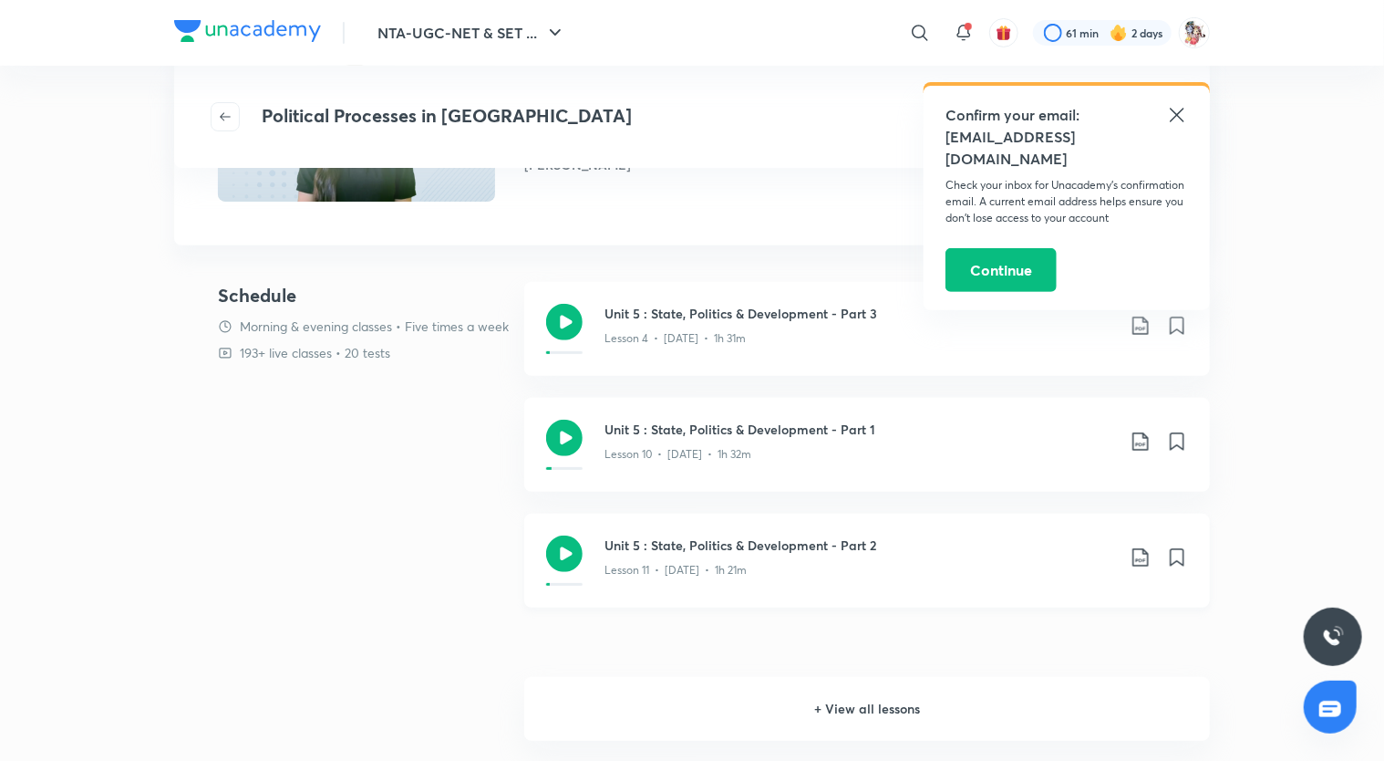
click at [573, 561] on icon at bounding box center [564, 553] width 36 height 36
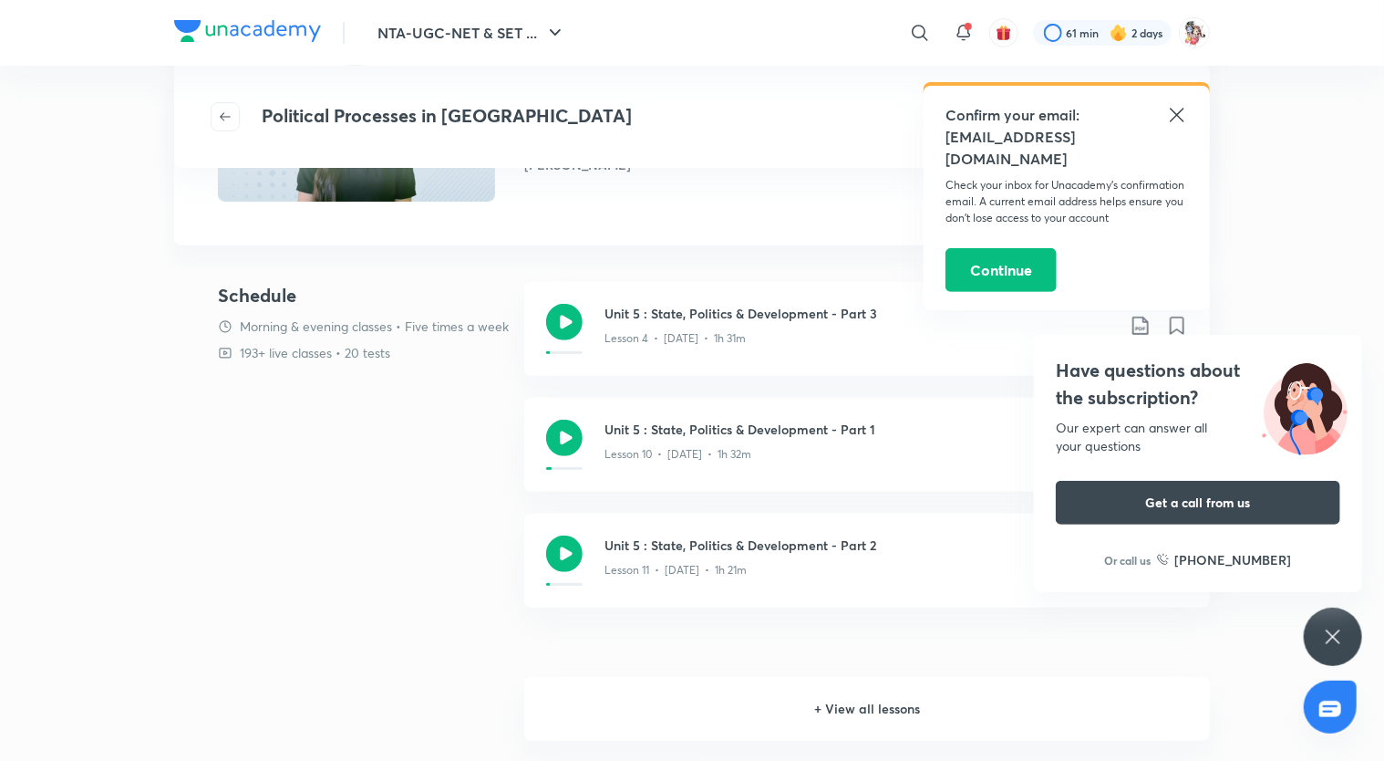
click at [900, 719] on h6 "+ View all lessons" at bounding box center [867, 709] width 686 height 64
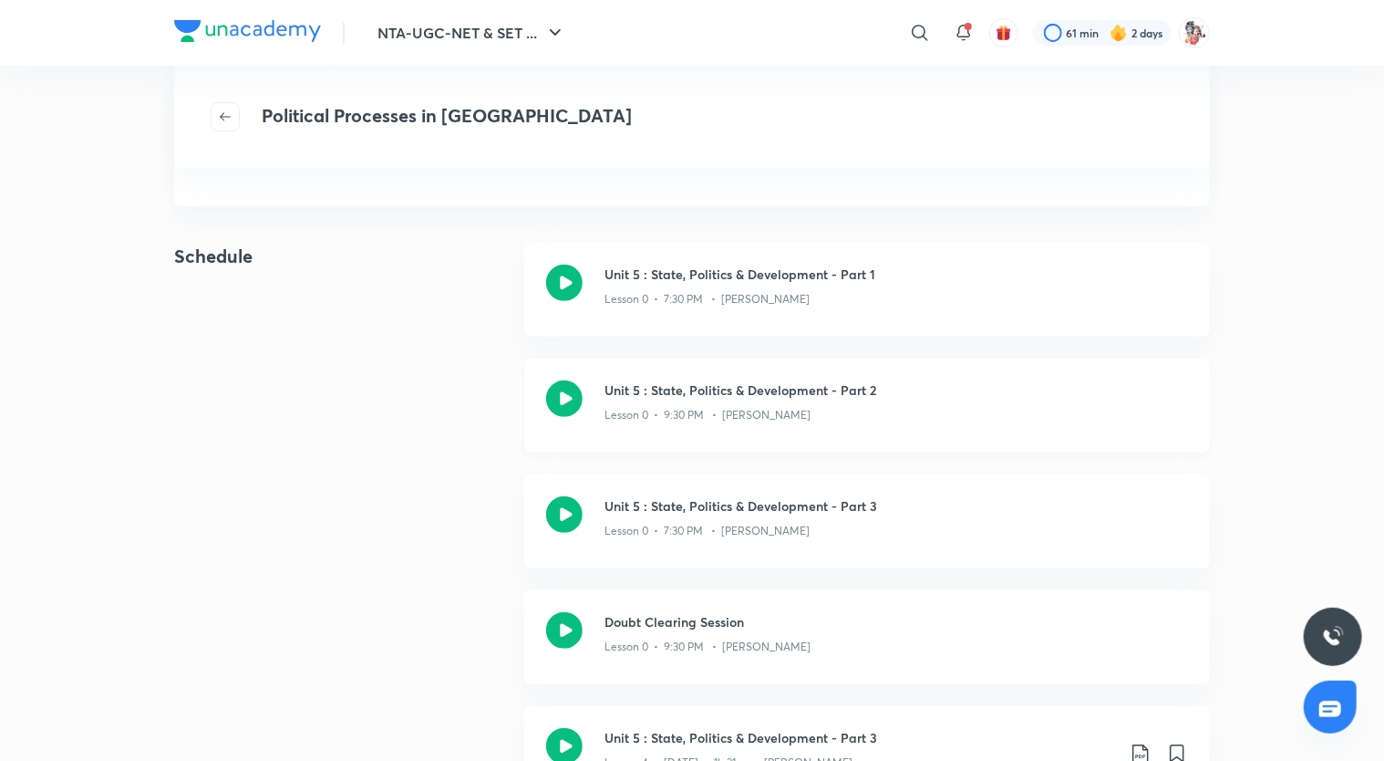
scroll to position [255, 0]
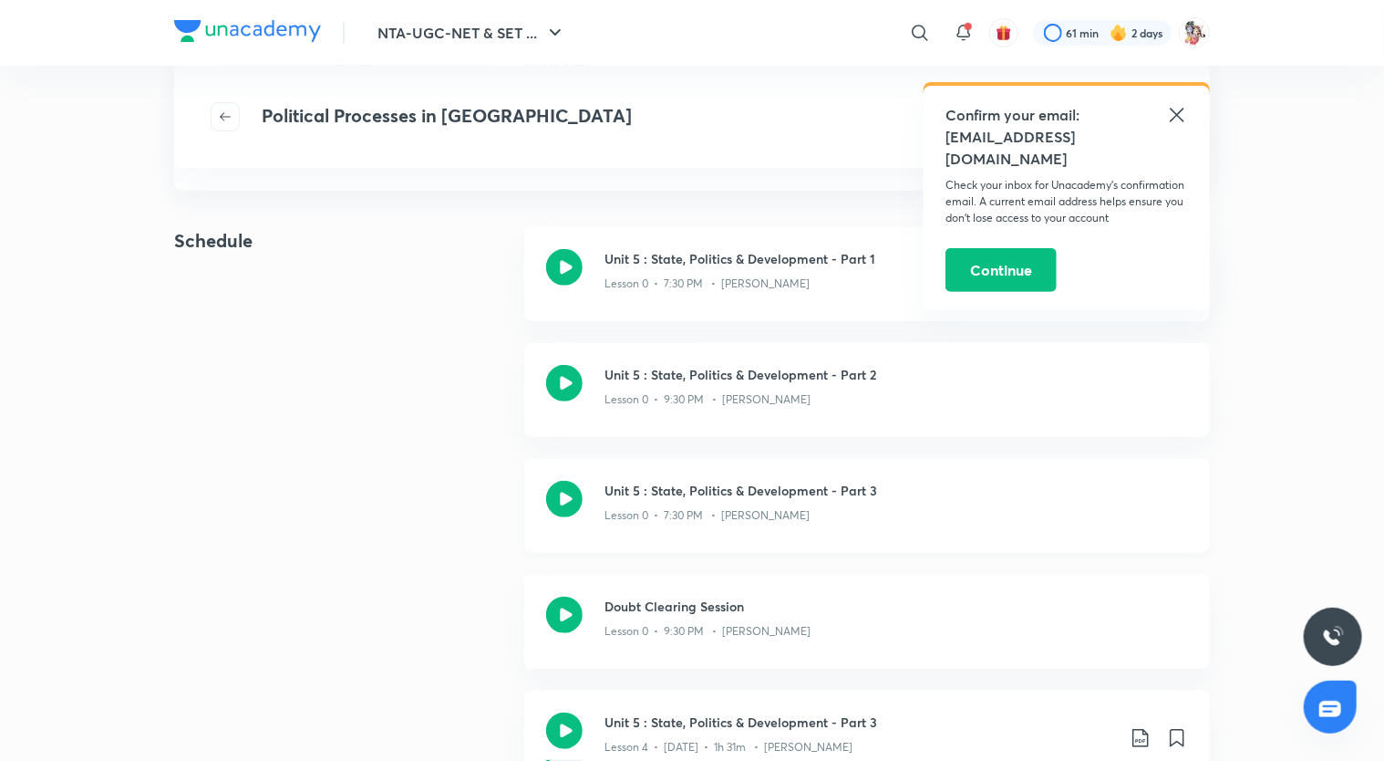
click at [568, 505] on icon at bounding box center [564, 499] width 36 height 36
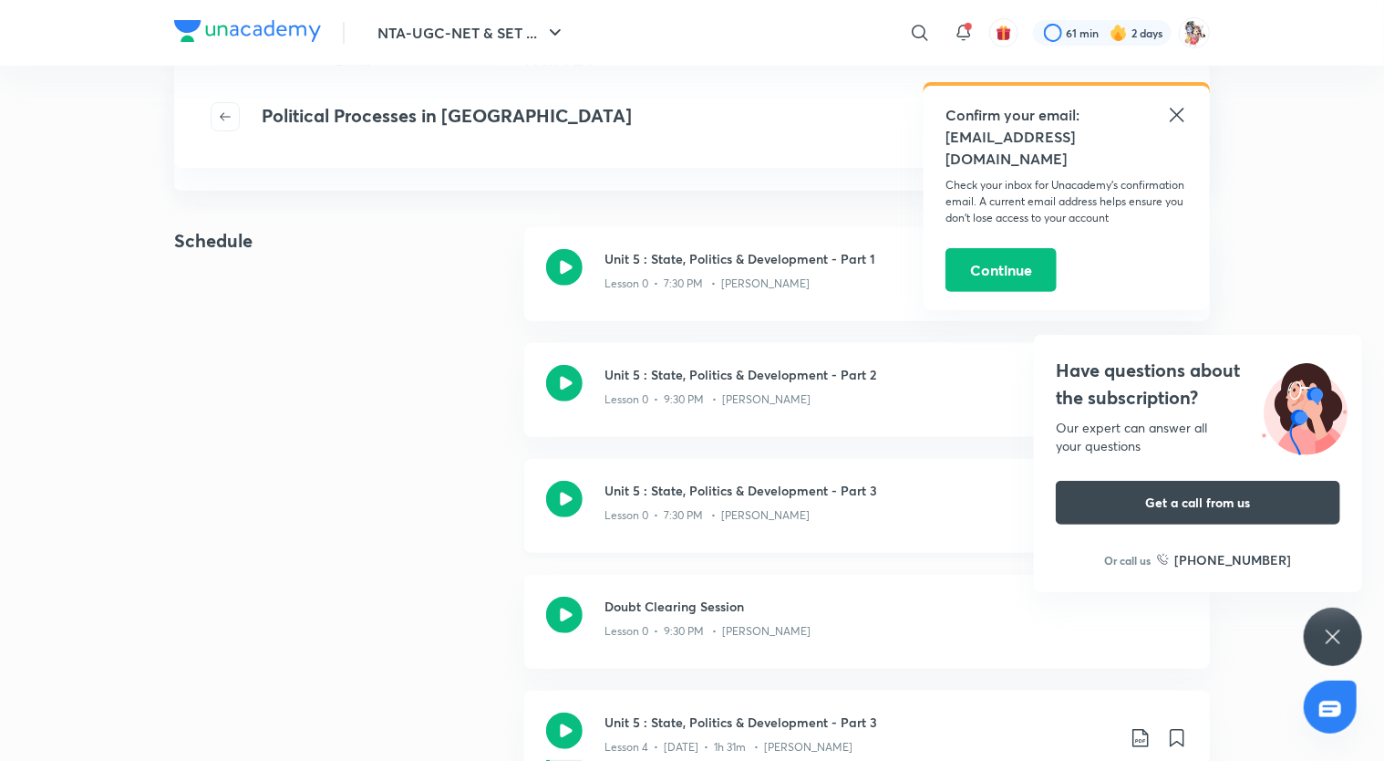
click at [568, 505] on icon at bounding box center [564, 499] width 36 height 36
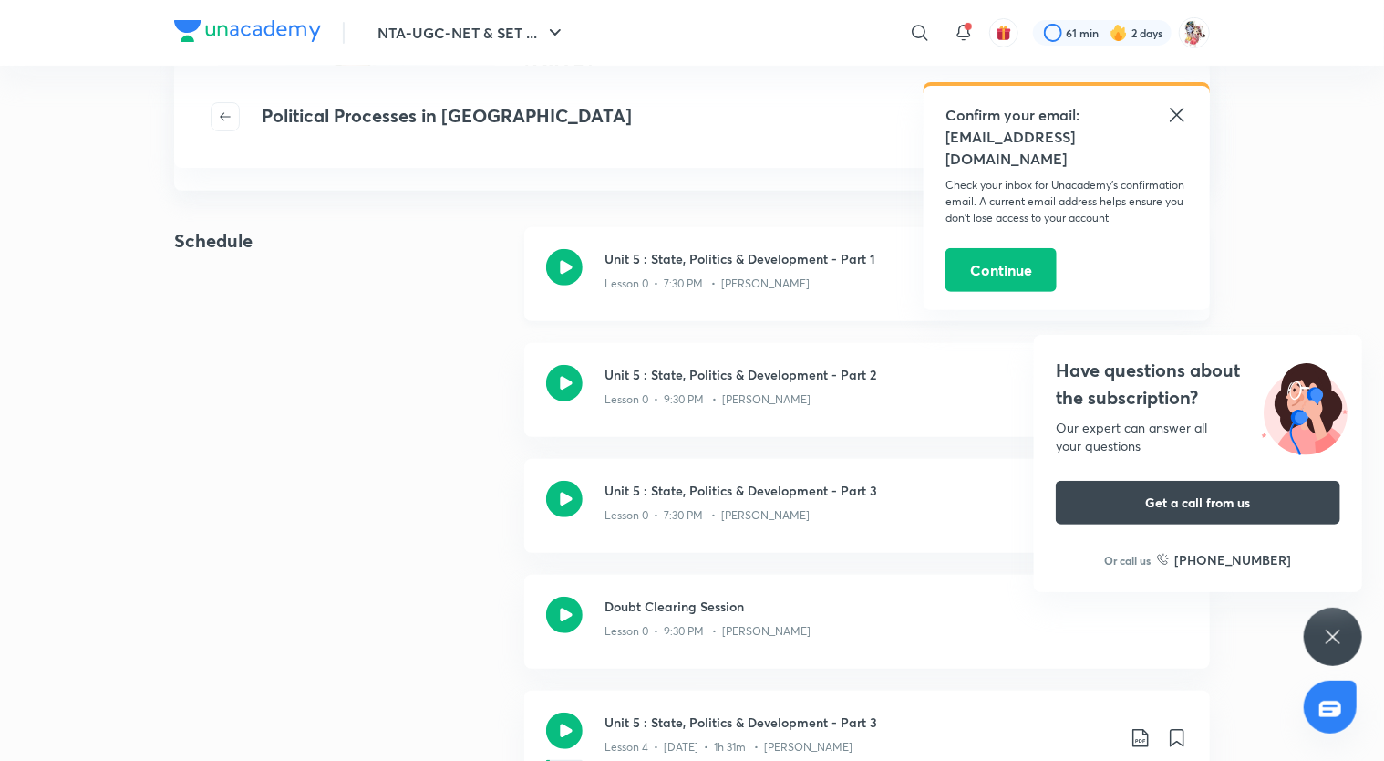
click at [560, 275] on icon at bounding box center [564, 267] width 36 height 36
click at [554, 389] on icon at bounding box center [564, 383] width 36 height 36
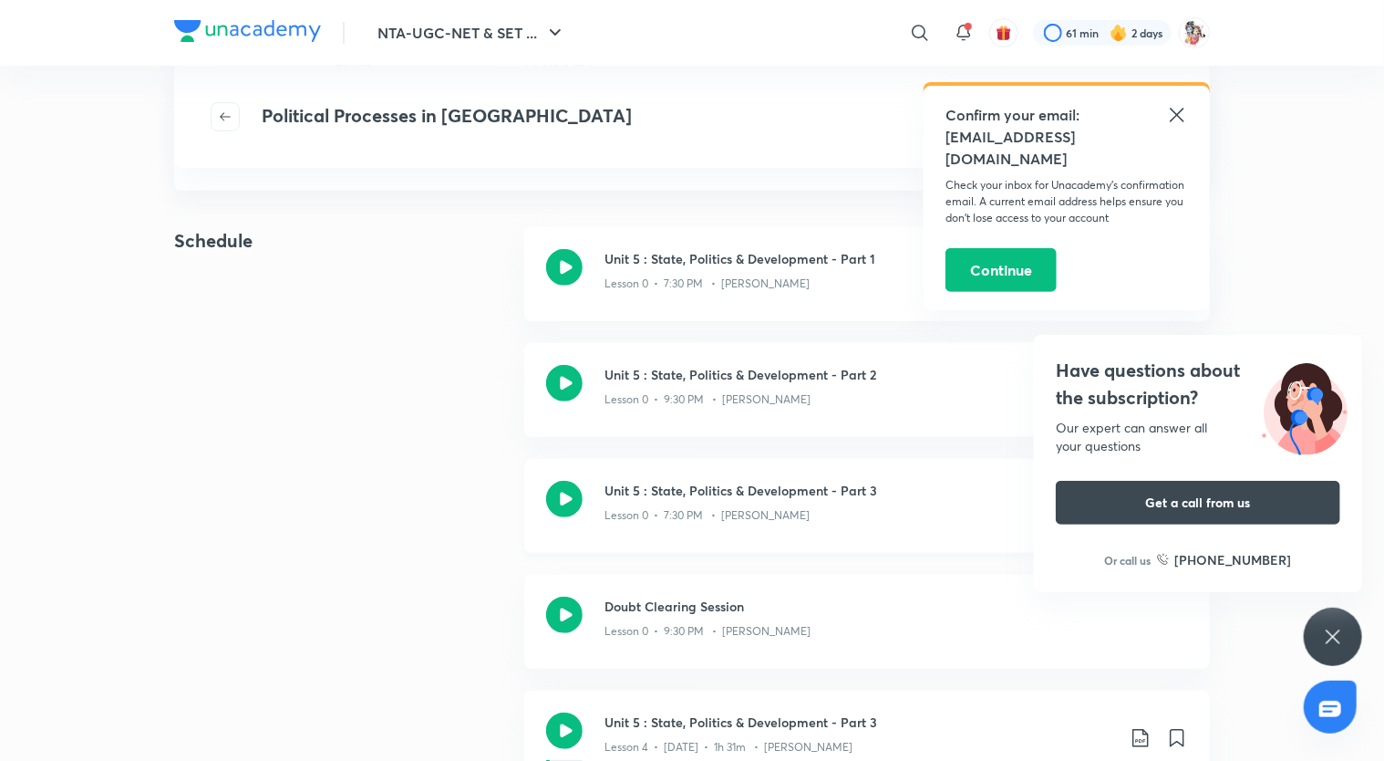
click at [575, 513] on icon at bounding box center [564, 499] width 36 height 36
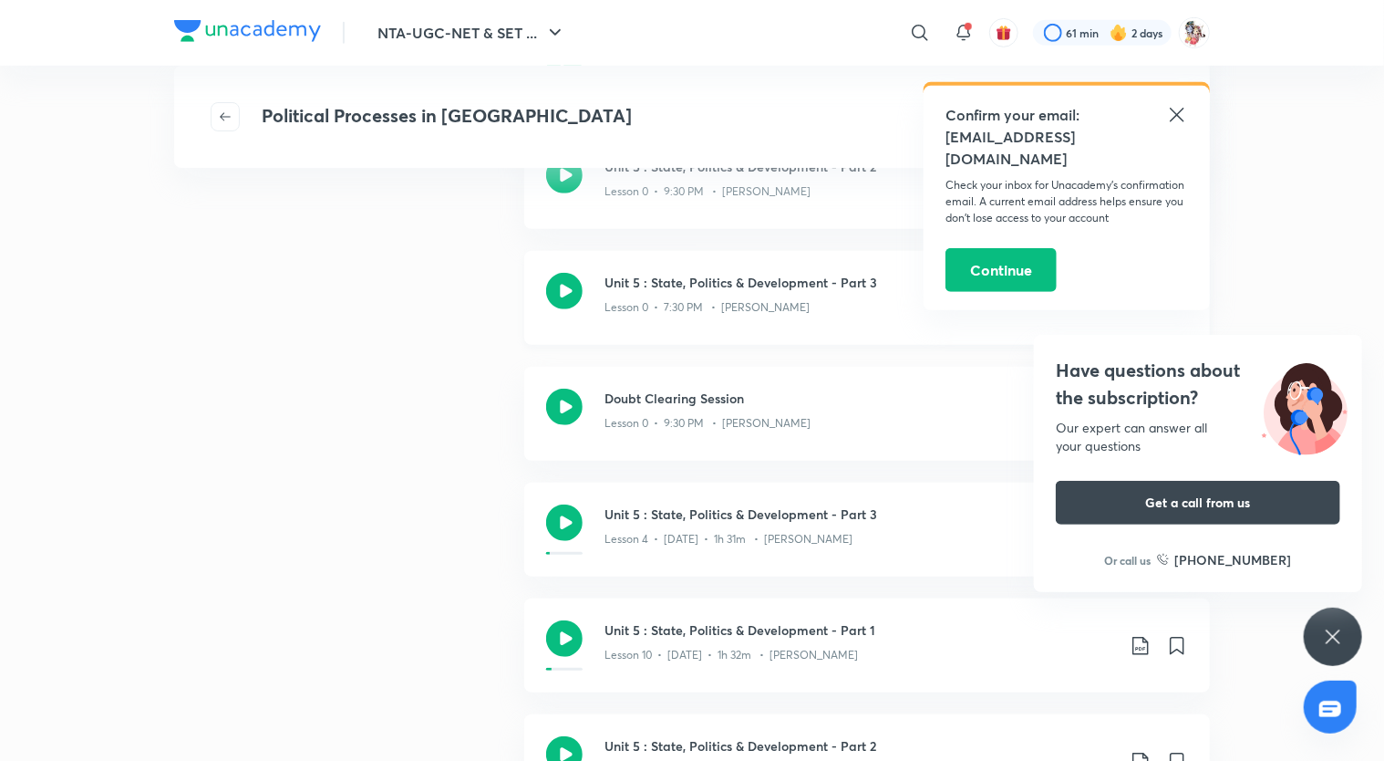
scroll to position [463, 0]
click at [575, 513] on icon at bounding box center [564, 522] width 36 height 36
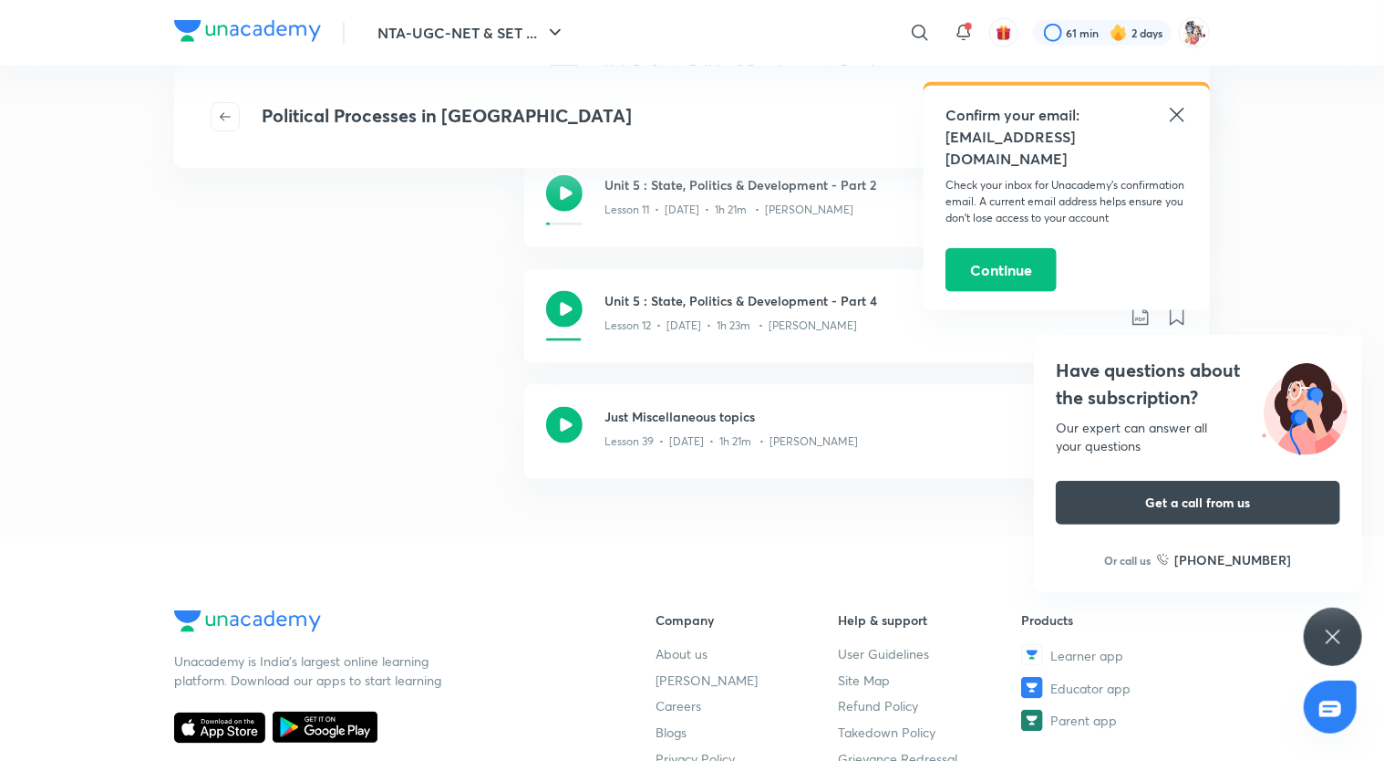
scroll to position [1023, 0]
click at [573, 433] on icon at bounding box center [564, 426] width 36 height 36
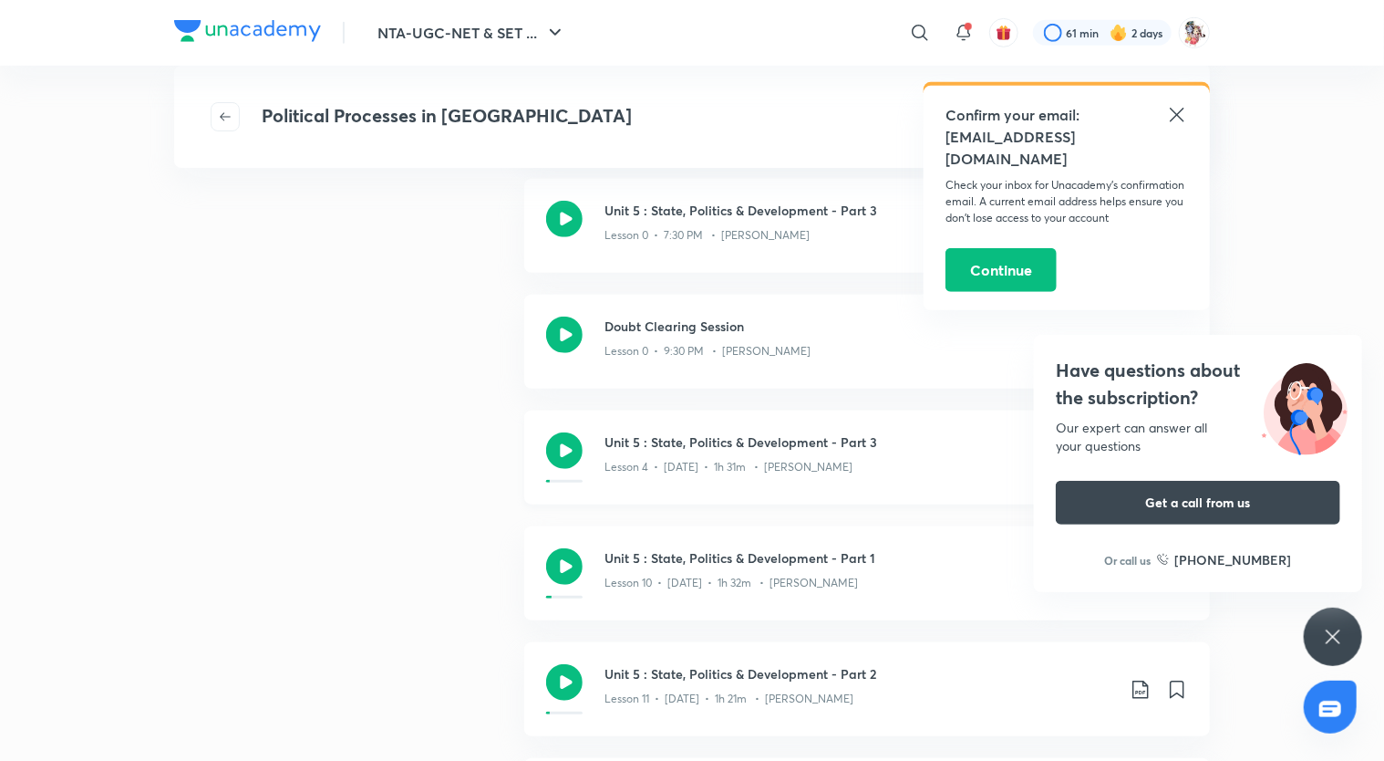
scroll to position [534, 0]
click at [573, 337] on icon at bounding box center [564, 335] width 36 height 36
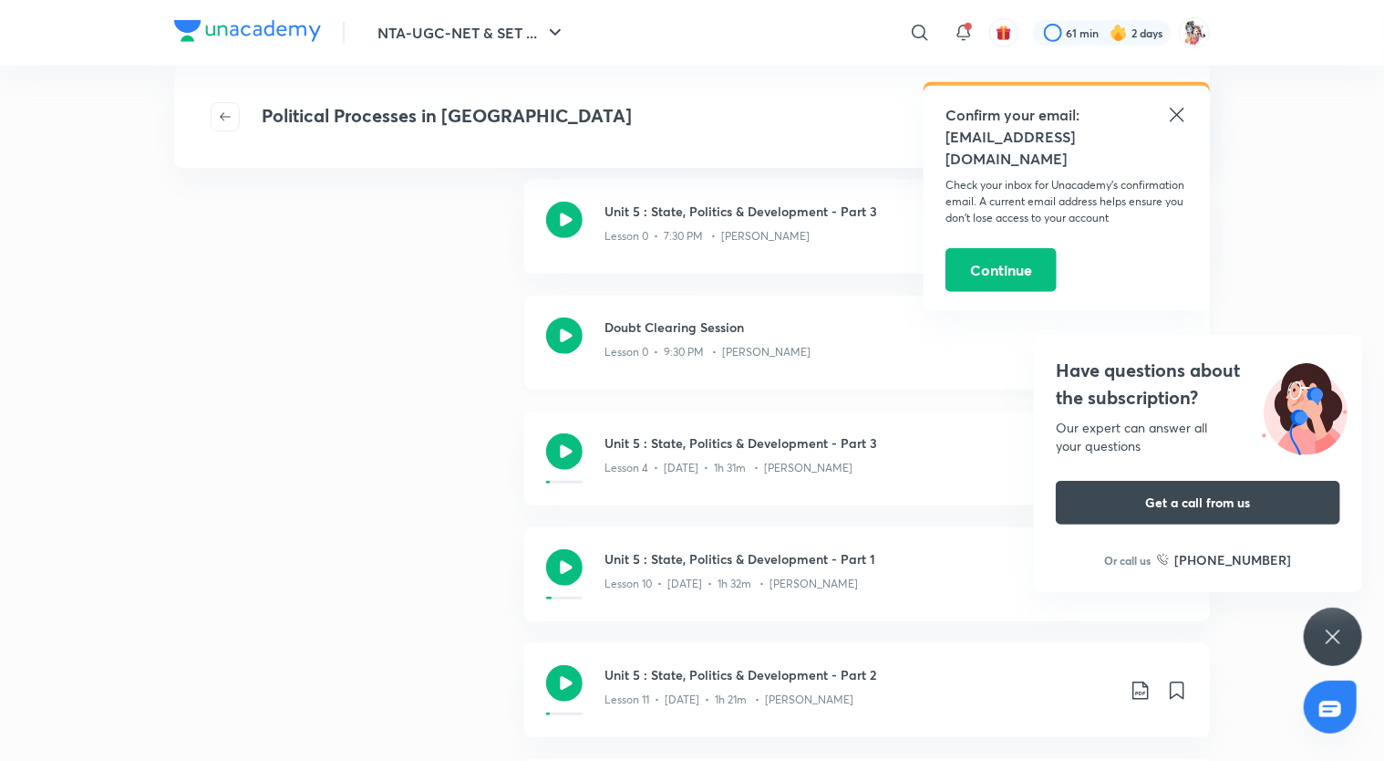
click at [573, 337] on icon at bounding box center [564, 335] width 36 height 36
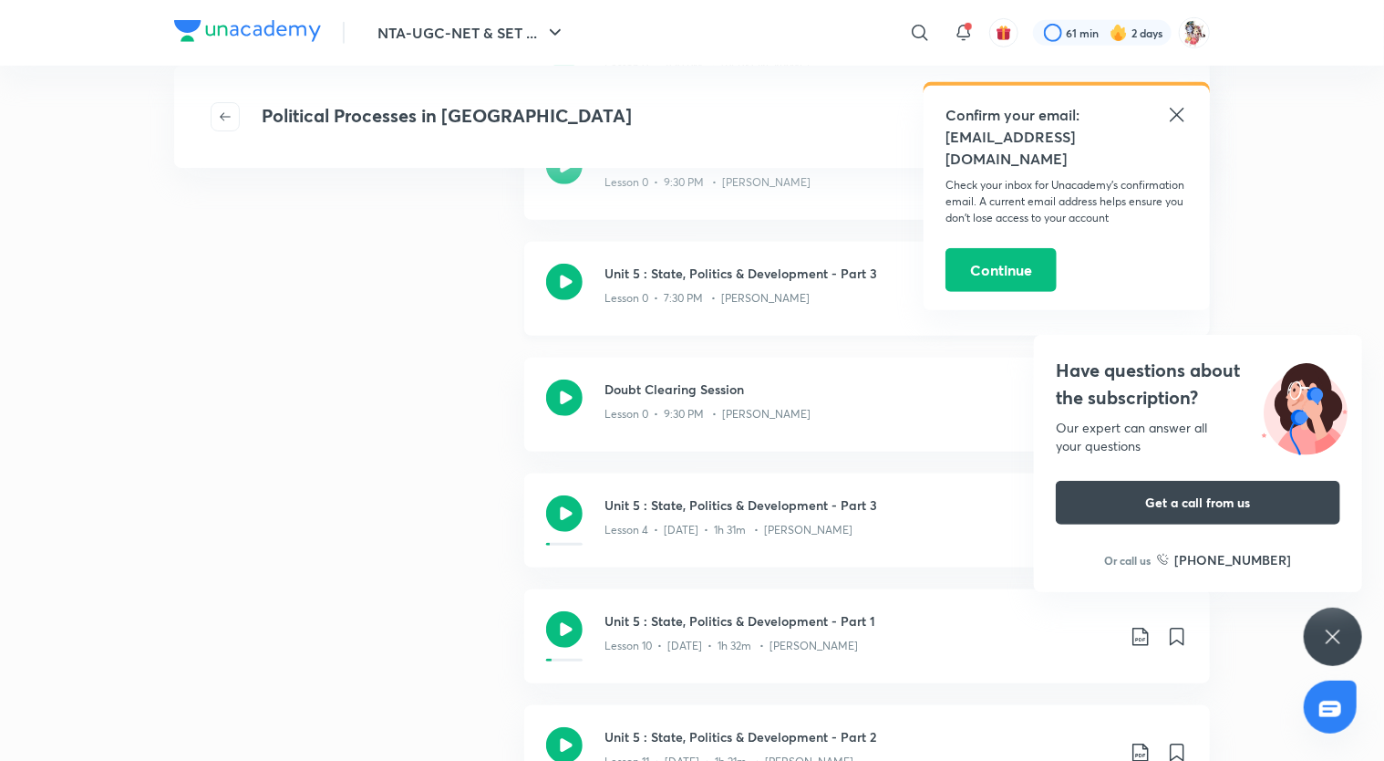
scroll to position [495, 0]
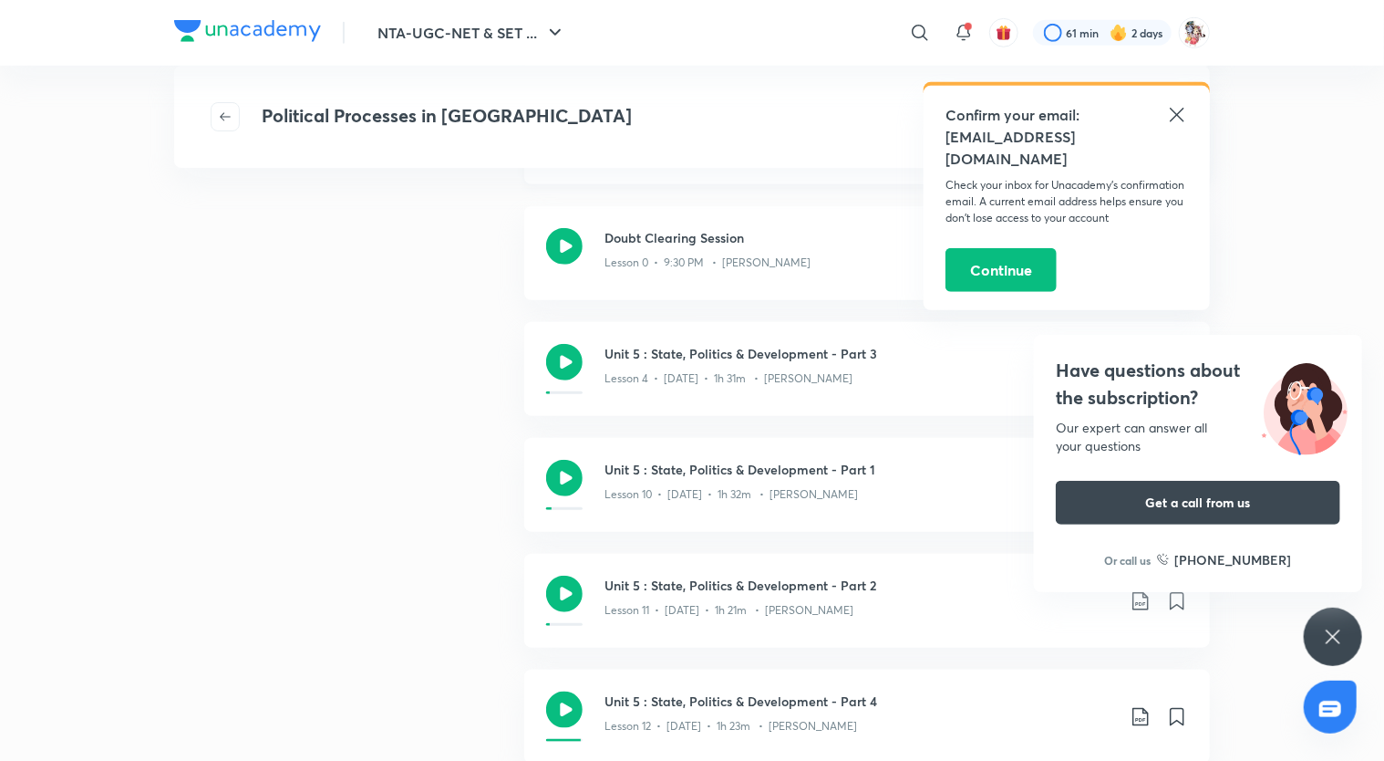
scroll to position [646, 0]
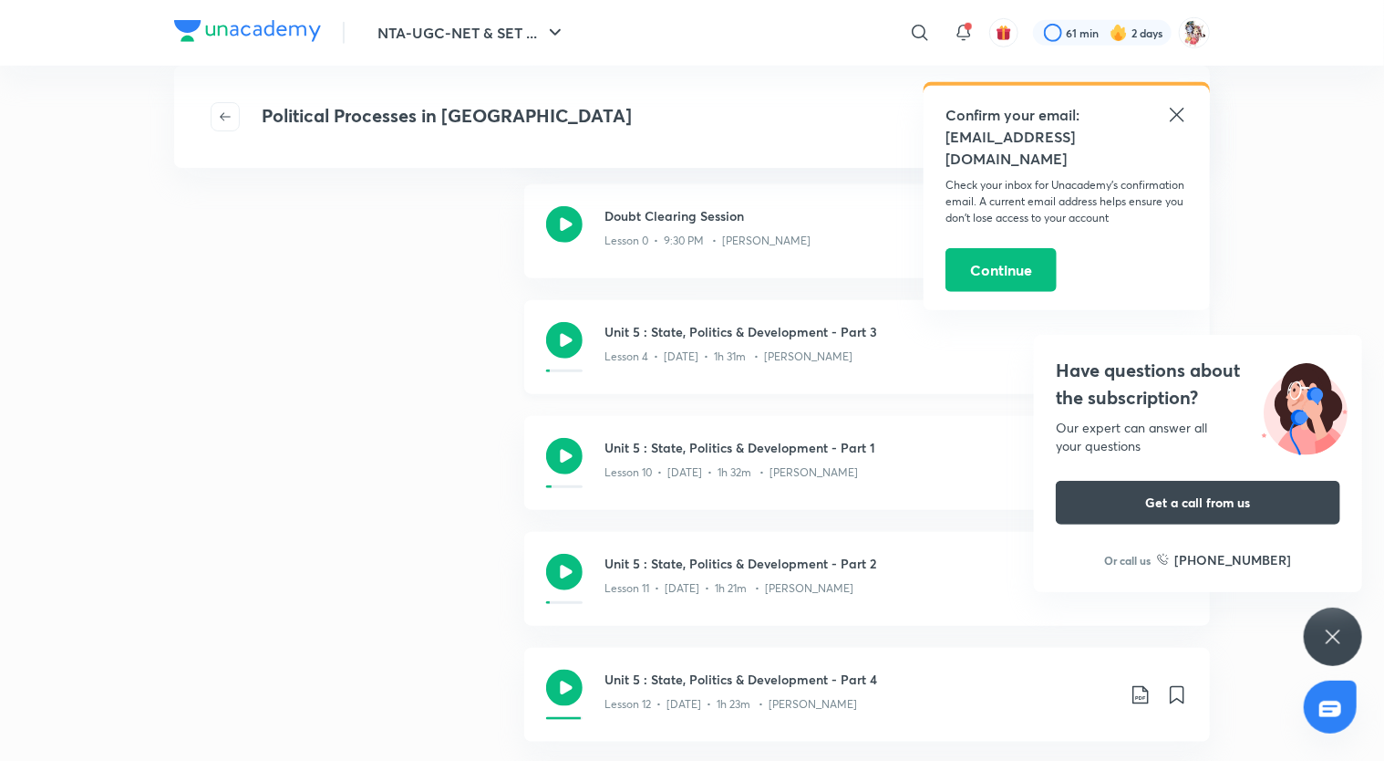
click at [569, 350] on icon at bounding box center [564, 340] width 36 height 36
click at [613, 691] on div "Lesson 12 • May 24 • 1h 23m • Antara Chakrabarty" at bounding box center [860, 701] width 511 height 24
